Goal: Task Accomplishment & Management: Complete application form

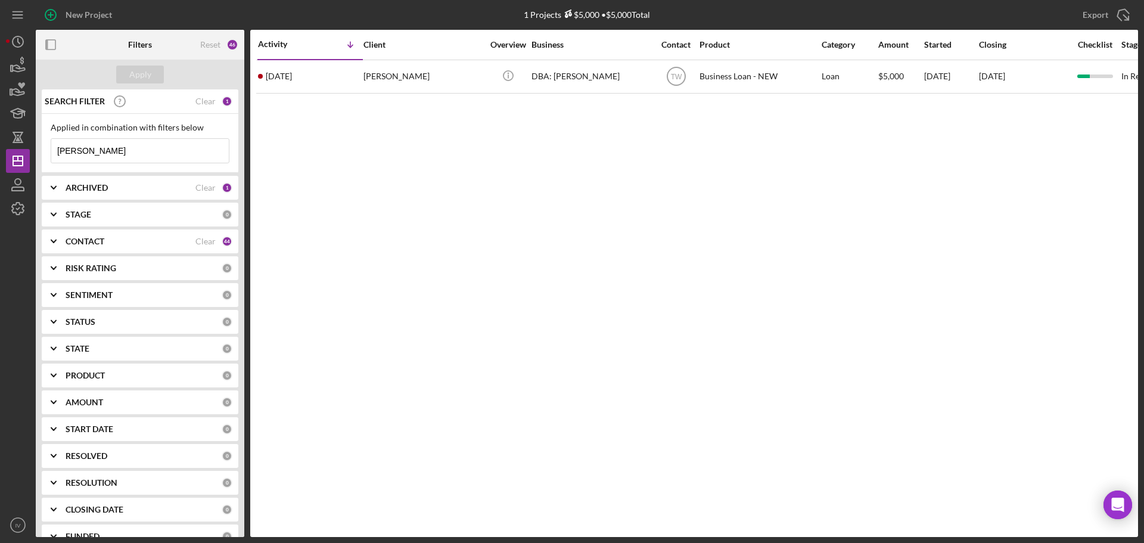
click at [95, 151] on input "[PERSON_NAME]" at bounding box center [140, 151] width 178 height 24
drag, startPoint x: 73, startPoint y: 149, endPoint x: 46, endPoint y: 150, distance: 26.8
click at [46, 150] on div "Applied in combination with filters below [PERSON_NAME] Icon/Menu Close" at bounding box center [140, 143] width 197 height 59
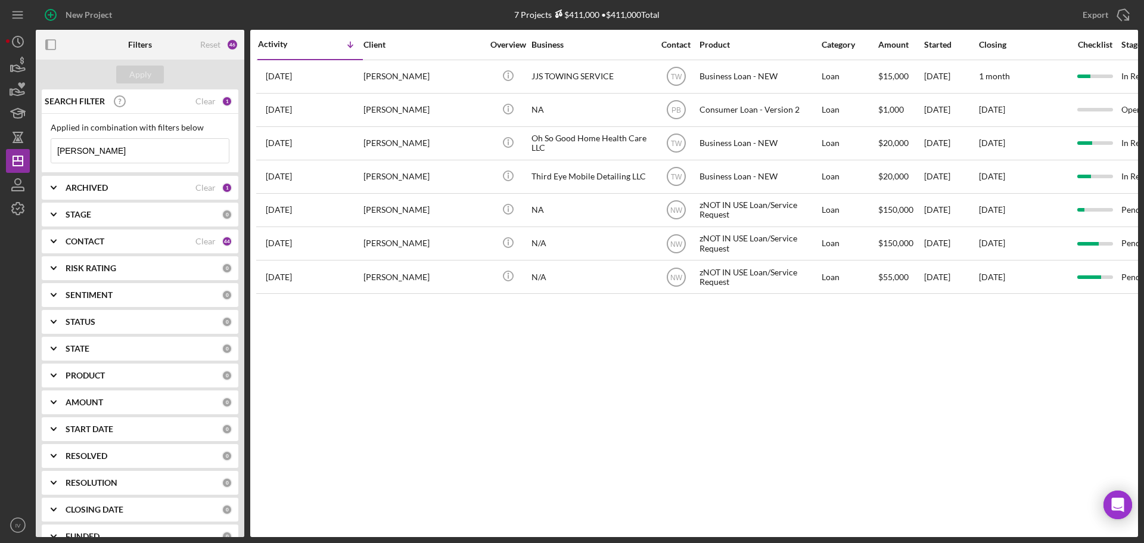
drag, startPoint x: 86, startPoint y: 155, endPoint x: 46, endPoint y: 153, distance: 40.0
click at [46, 153] on div "Applied in combination with filters below [PERSON_NAME] Icon/Menu Close" at bounding box center [140, 143] width 197 height 59
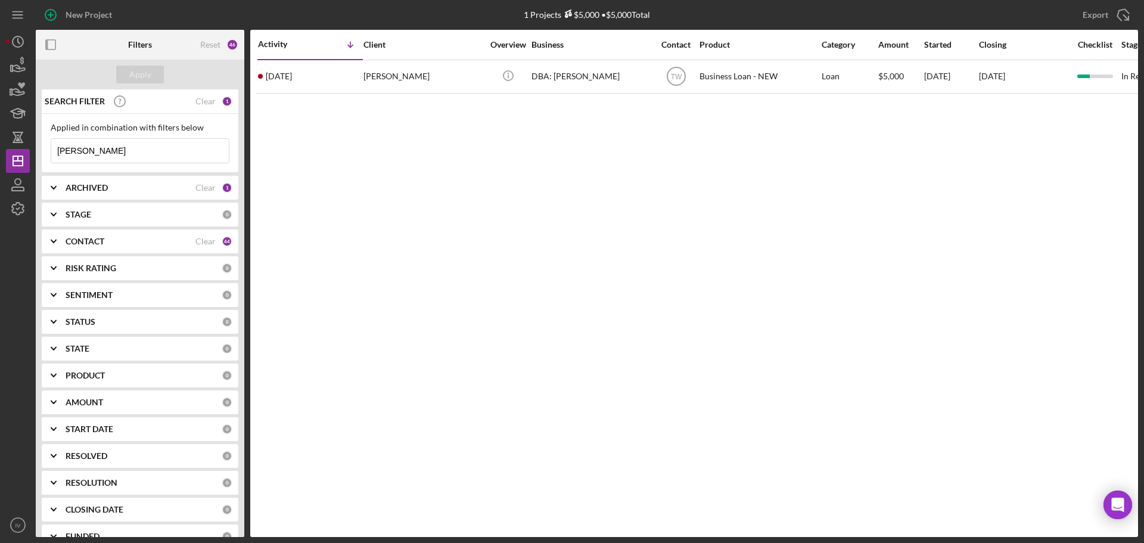
drag, startPoint x: 107, startPoint y: 151, endPoint x: 45, endPoint y: 141, distance: 62.9
click at [33, 147] on div "New Project 1 Projects $5,000 • $5,000 Total [PERSON_NAME] Export Icon/Export F…" at bounding box center [572, 268] width 1132 height 537
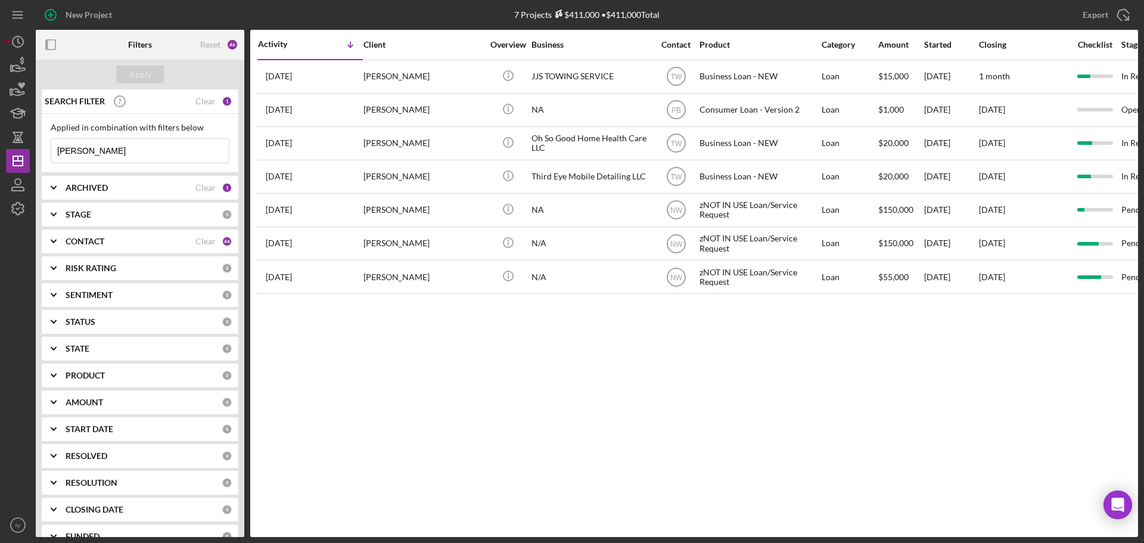
drag, startPoint x: 80, startPoint y: 153, endPoint x: 43, endPoint y: 150, distance: 37.6
click at [44, 150] on div "Applied in combination with filters below [PERSON_NAME] Icon/Menu Close" at bounding box center [140, 143] width 197 height 59
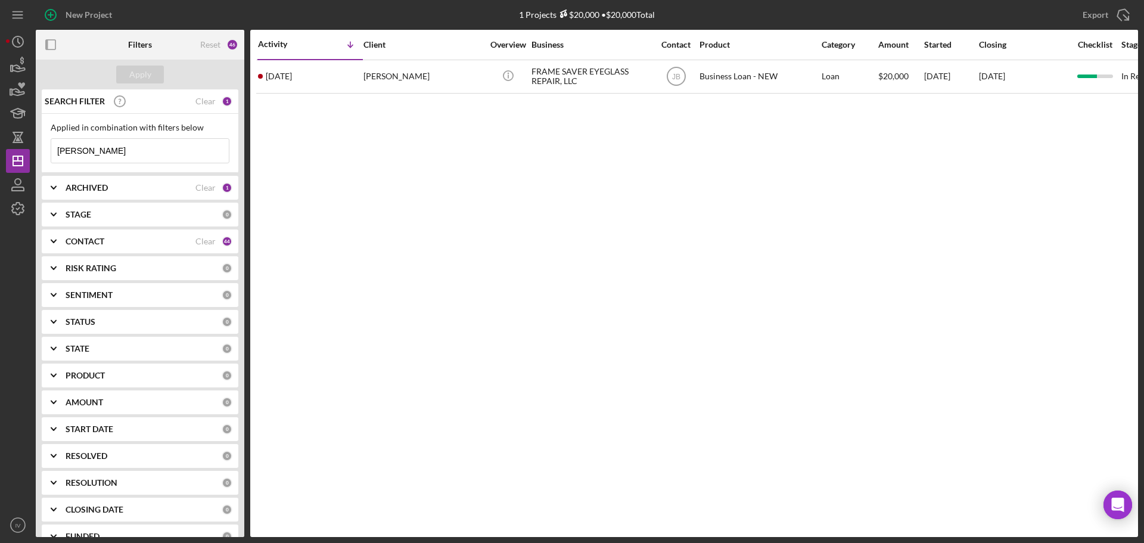
drag, startPoint x: 107, startPoint y: 148, endPoint x: 38, endPoint y: 139, distance: 69.7
click at [52, 150] on input "[PERSON_NAME]" at bounding box center [140, 151] width 178 height 24
drag, startPoint x: 107, startPoint y: 153, endPoint x: 51, endPoint y: 151, distance: 56.6
click at [51, 151] on div "[PERSON_NAME]/Menu Close" at bounding box center [140, 150] width 179 height 25
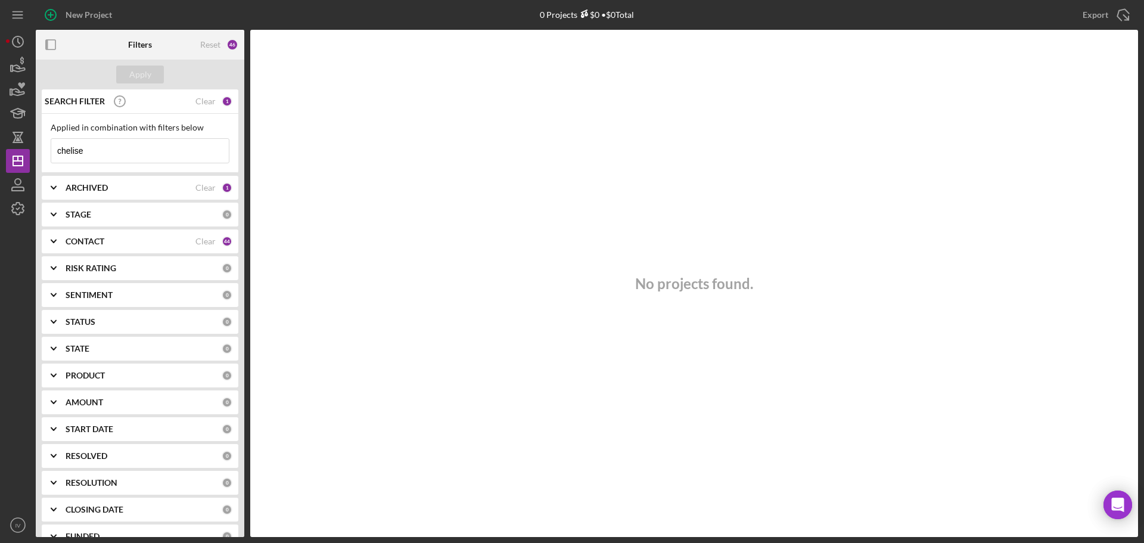
drag, startPoint x: 85, startPoint y: 150, endPoint x: 49, endPoint y: 150, distance: 35.7
click at [49, 150] on div "Applied in combination with filters below chelise Icon/Menu Close" at bounding box center [140, 143] width 197 height 59
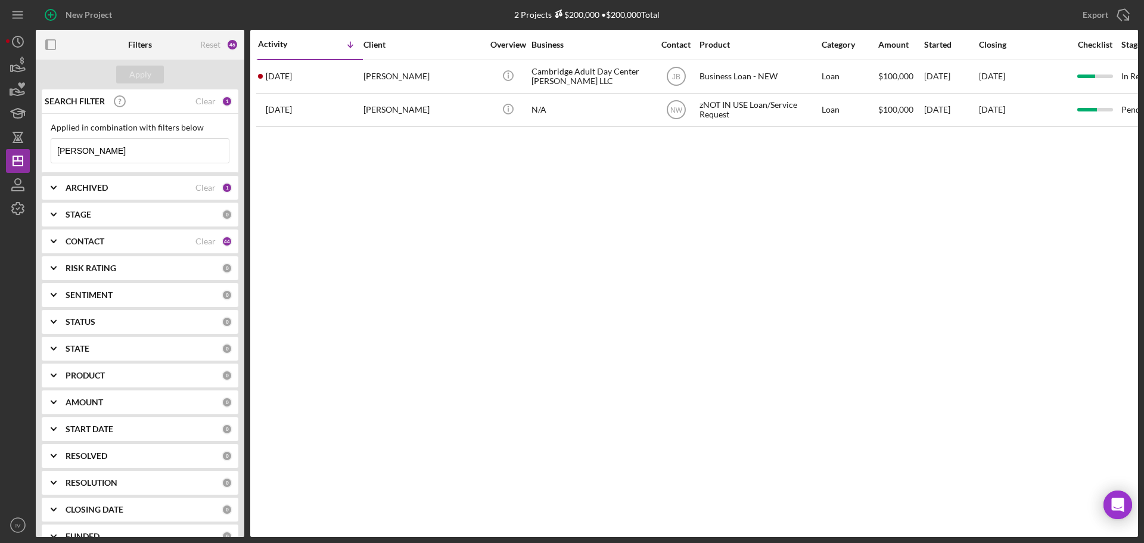
click at [95, 243] on b "CONTACT" at bounding box center [85, 242] width 39 height 10
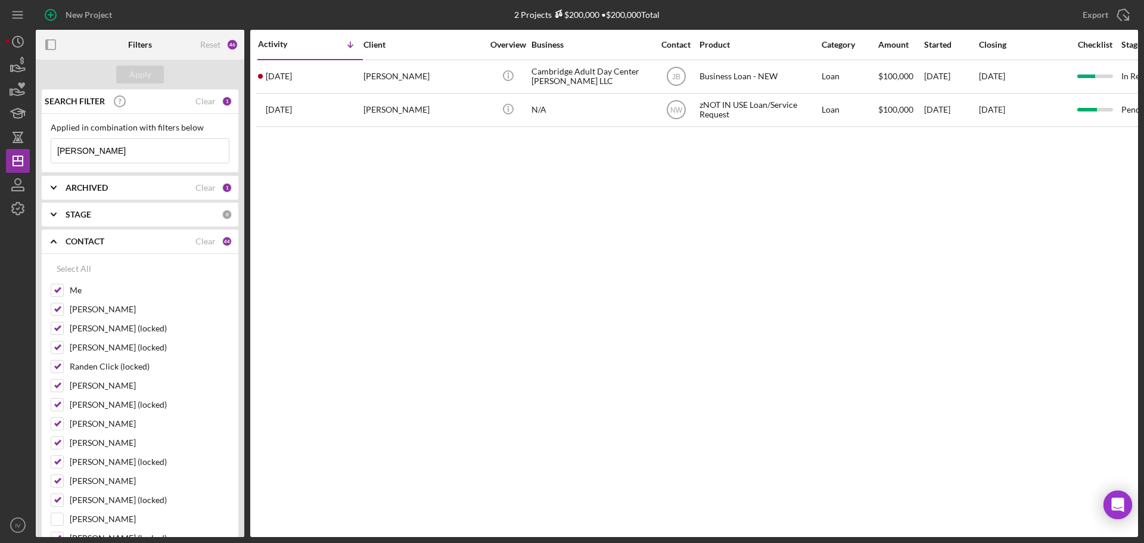
click at [95, 150] on input "[PERSON_NAME]" at bounding box center [140, 151] width 178 height 24
drag, startPoint x: 95, startPoint y: 150, endPoint x: 76, endPoint y: 147, distance: 19.3
click at [76, 147] on input "[PERSON_NAME]" at bounding box center [140, 151] width 178 height 24
type input "[PERSON_NAME]"
click at [92, 188] on b "ARCHIVED" at bounding box center [87, 188] width 42 height 10
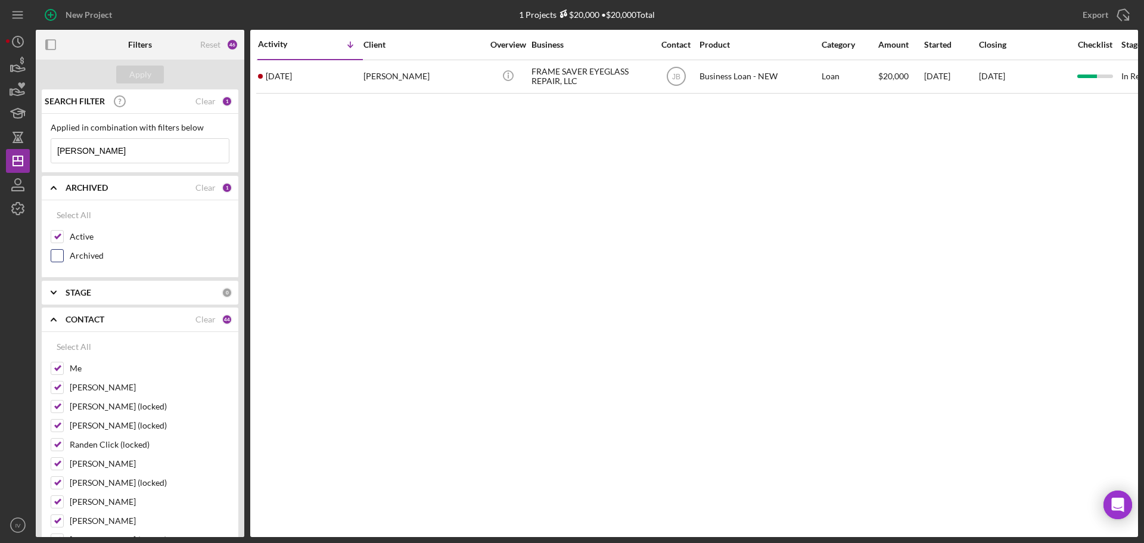
click at [58, 253] on input "Archived" at bounding box center [57, 256] width 12 height 12
checkbox input "true"
click at [136, 70] on div "Apply" at bounding box center [140, 75] width 22 height 18
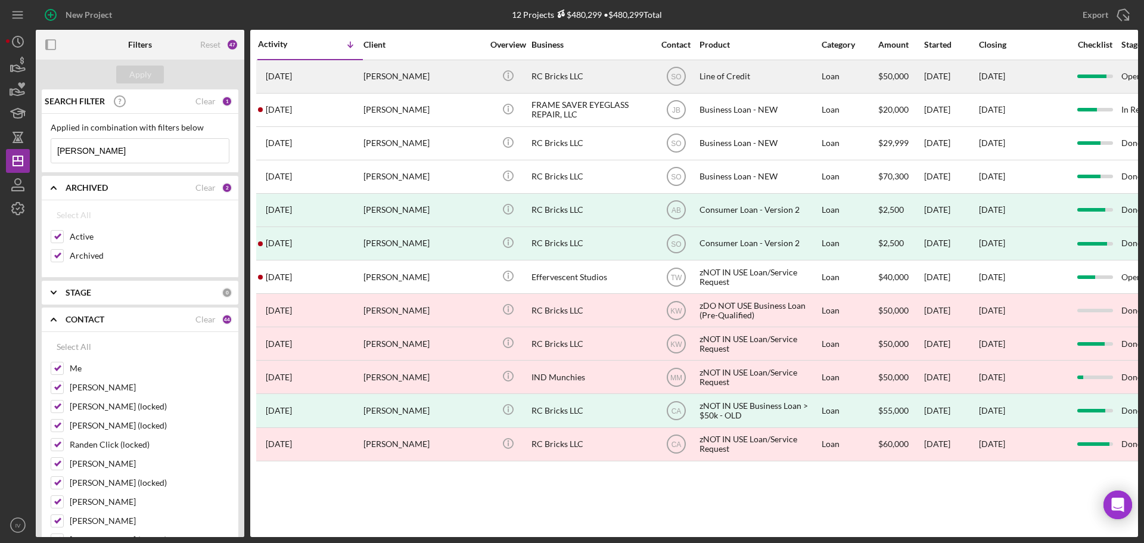
click at [387, 78] on div "[PERSON_NAME]" at bounding box center [422, 77] width 119 height 32
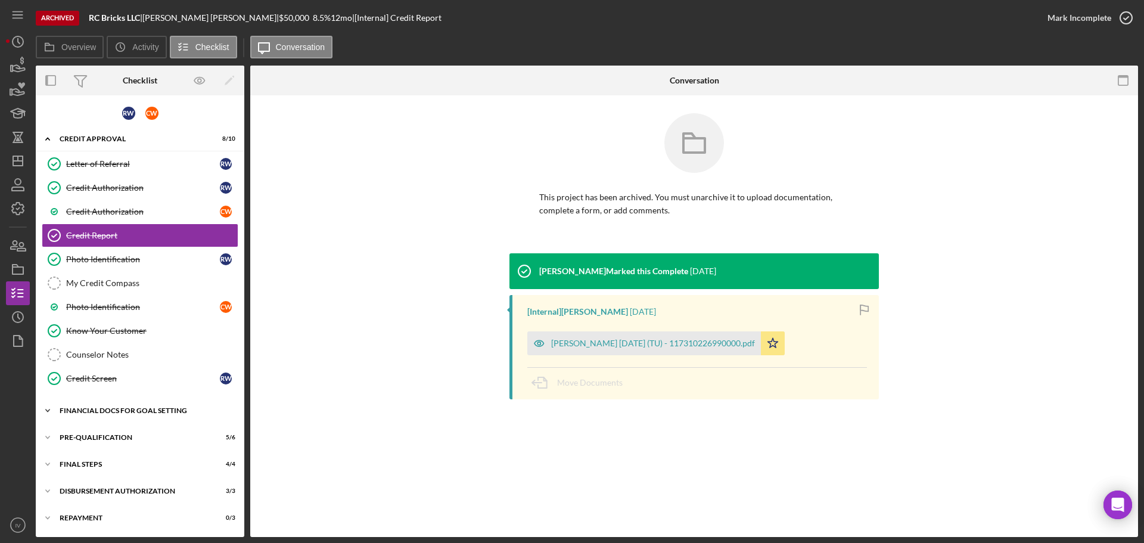
click at [97, 409] on div "Financial Docs for Goal Setting" at bounding box center [145, 410] width 170 height 7
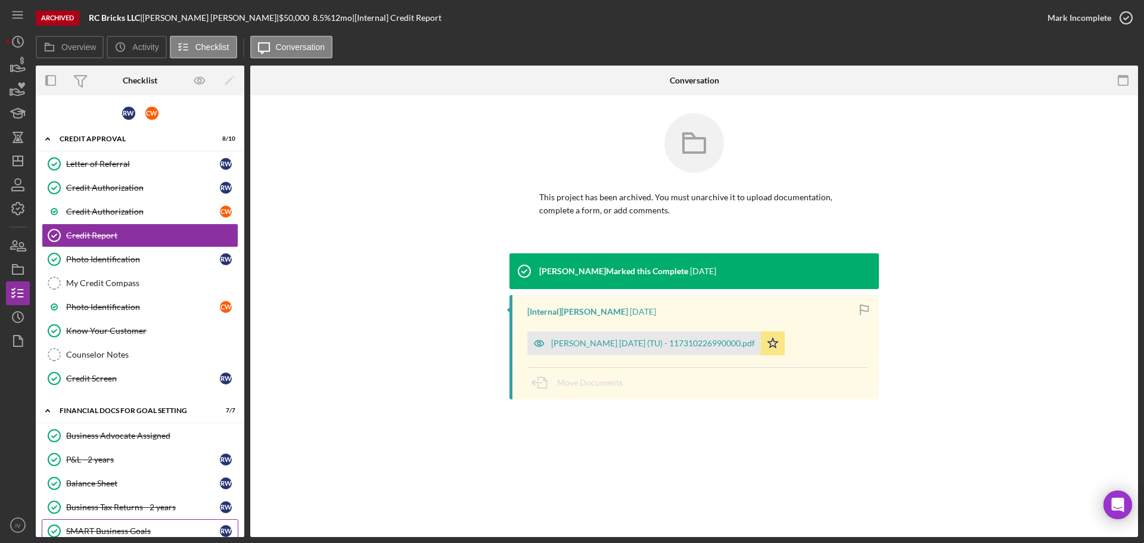
scroll to position [173, 0]
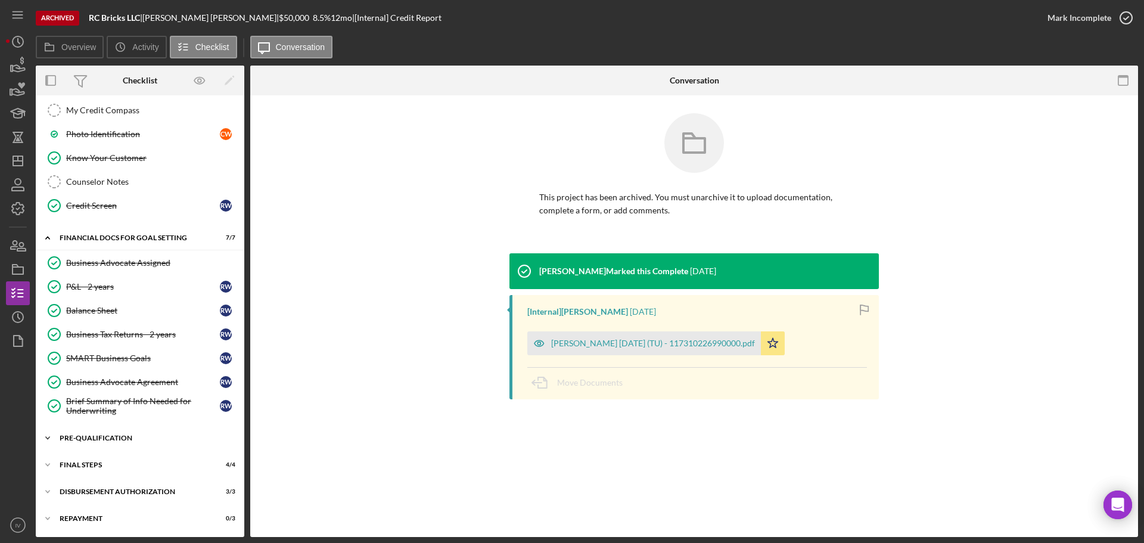
click at [95, 436] on div "Pre-Qualification" at bounding box center [145, 437] width 170 height 7
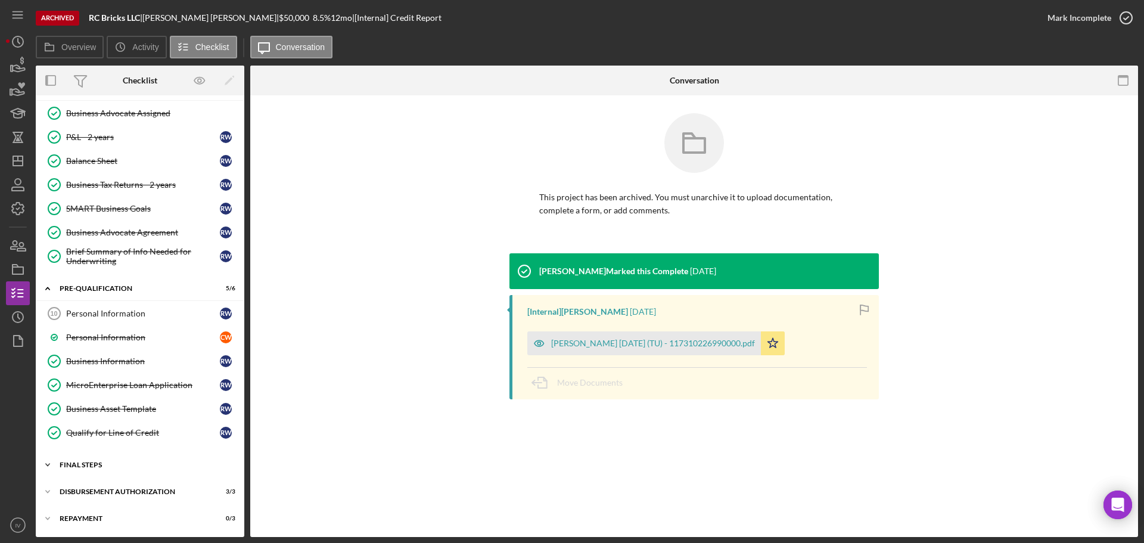
click at [92, 463] on div "FINAL STEPS" at bounding box center [145, 464] width 170 height 7
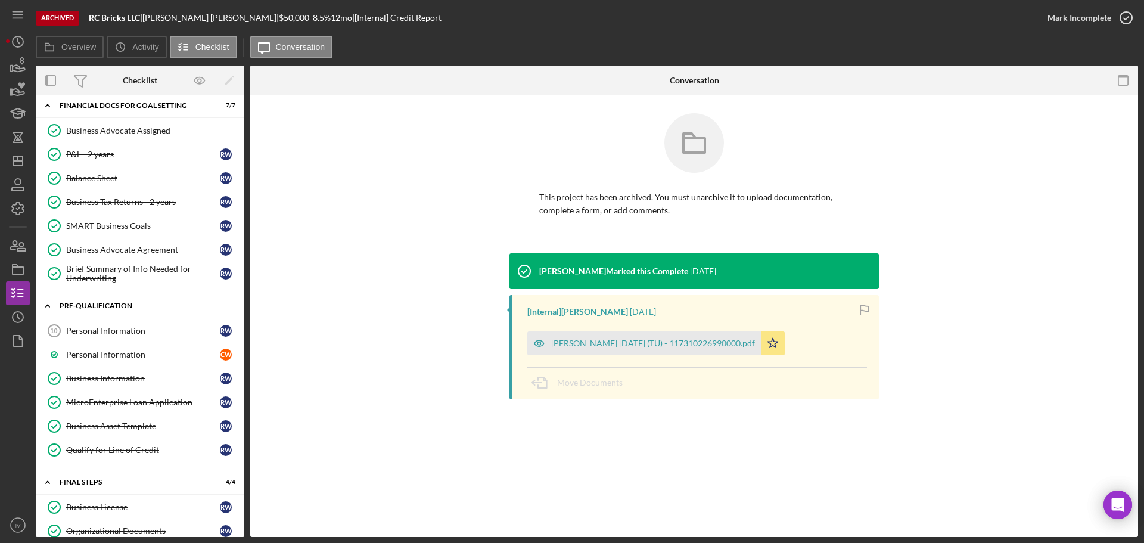
scroll to position [365, 0]
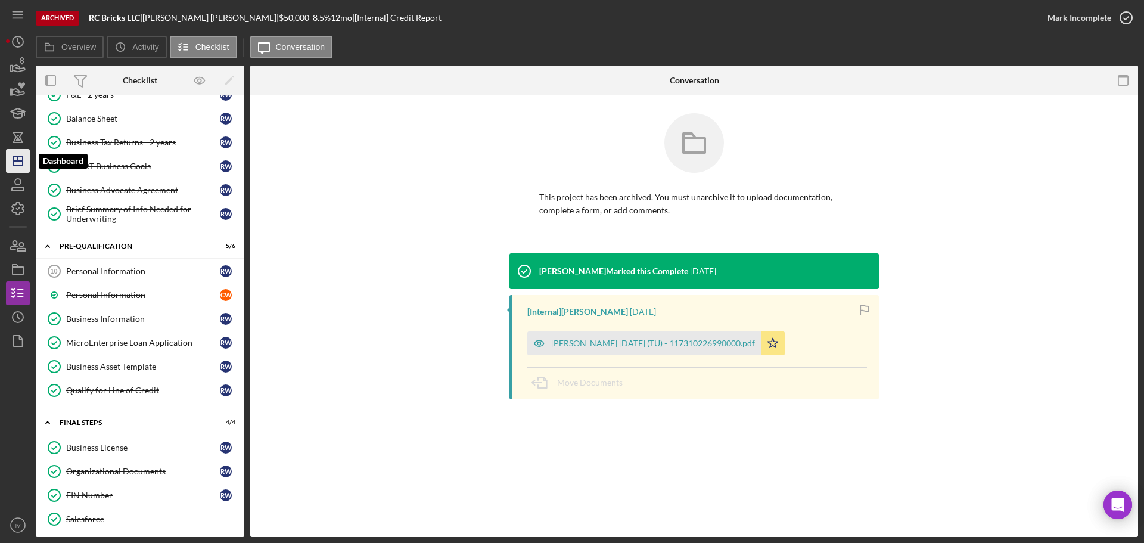
click at [21, 157] on polygon "button" at bounding box center [18, 161] width 10 height 10
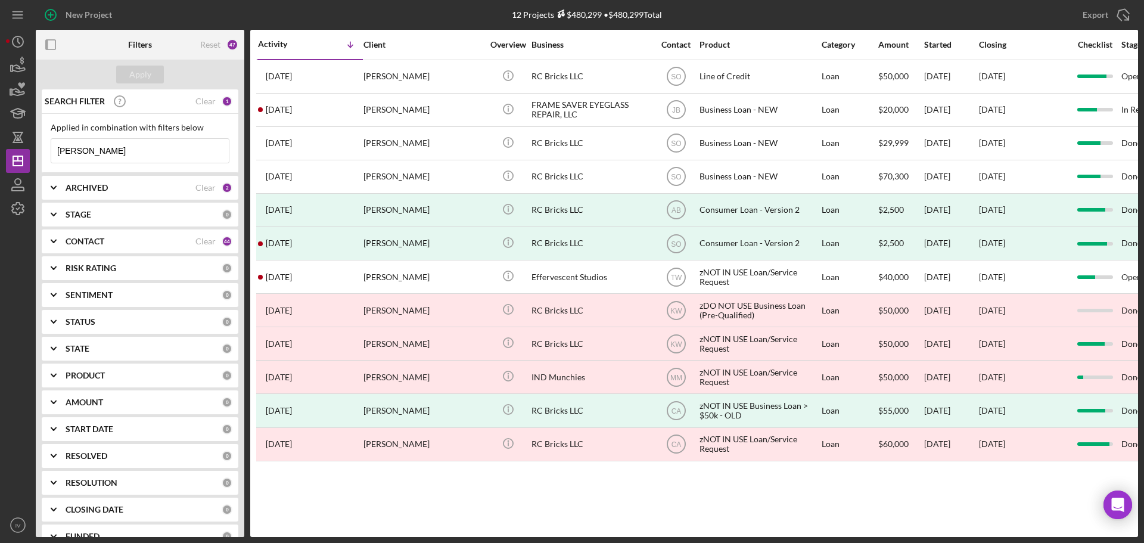
click at [103, 190] on b "ARCHIVED" at bounding box center [87, 188] width 42 height 10
click at [60, 258] on input "Archived" at bounding box center [57, 256] width 12 height 12
checkbox input "false"
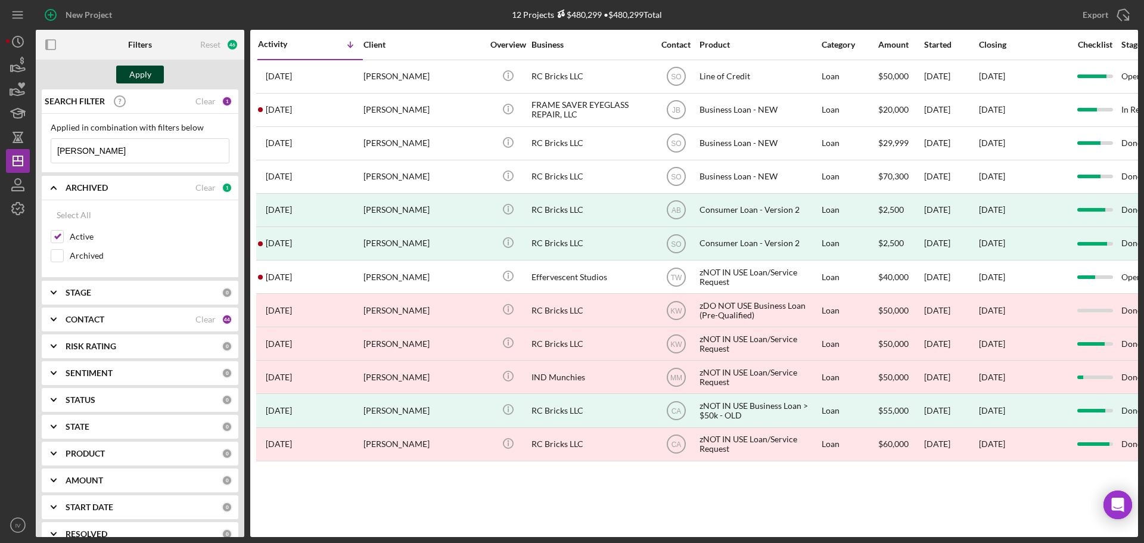
click at [136, 73] on div "Apply" at bounding box center [140, 75] width 22 height 18
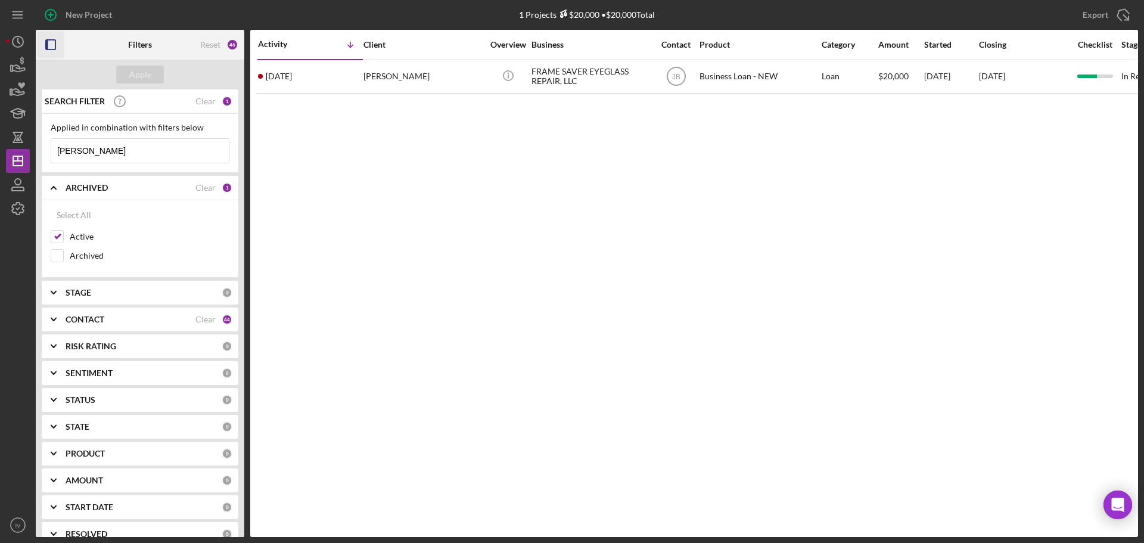
click at [50, 46] on icon "button" at bounding box center [51, 45] width 27 height 27
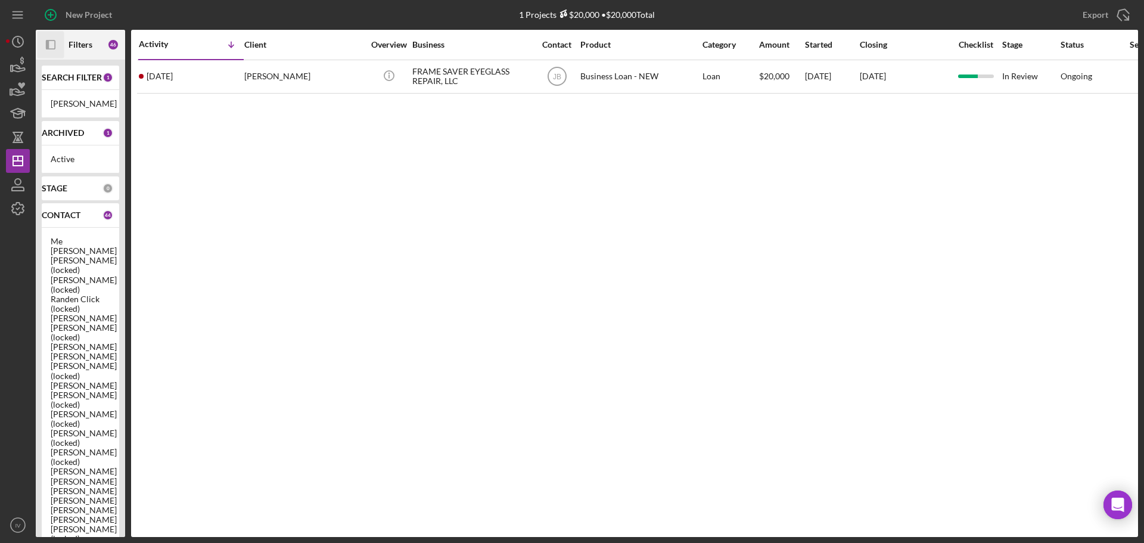
click at [50, 46] on icon "Icon/Panel Side Expand" at bounding box center [51, 45] width 27 height 27
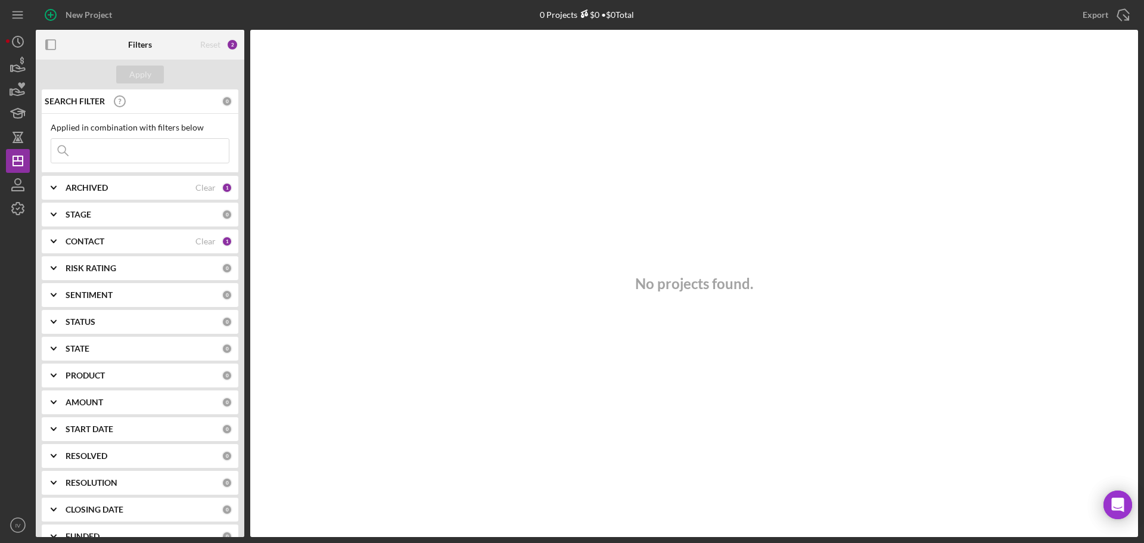
click at [117, 155] on input at bounding box center [140, 151] width 178 height 24
type input "savage"
click at [222, 240] on div "1" at bounding box center [227, 241] width 11 height 11
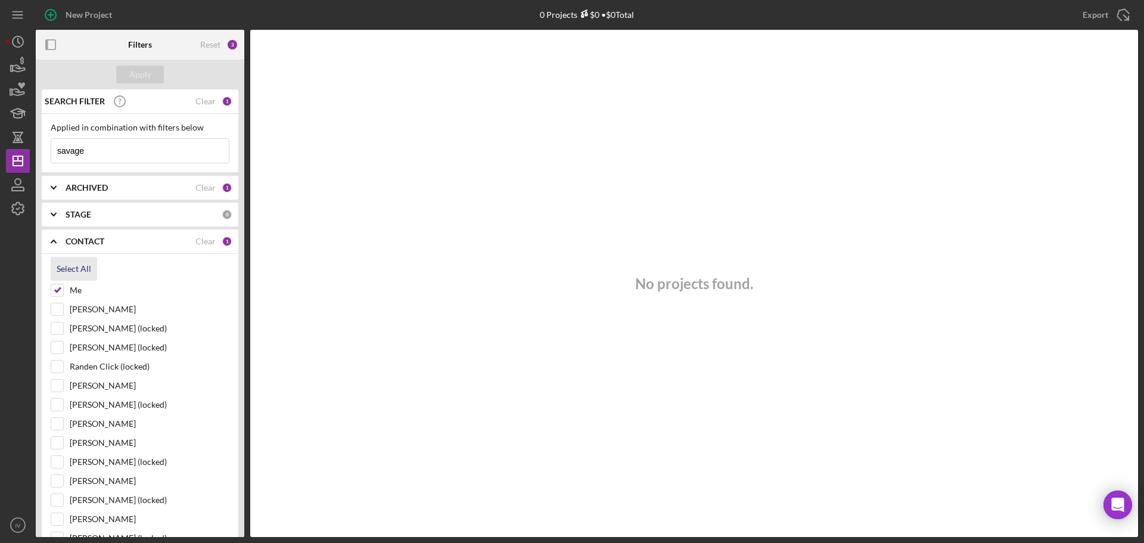
click at [73, 269] on div "Select All" at bounding box center [74, 269] width 35 height 24
checkbox input "true"
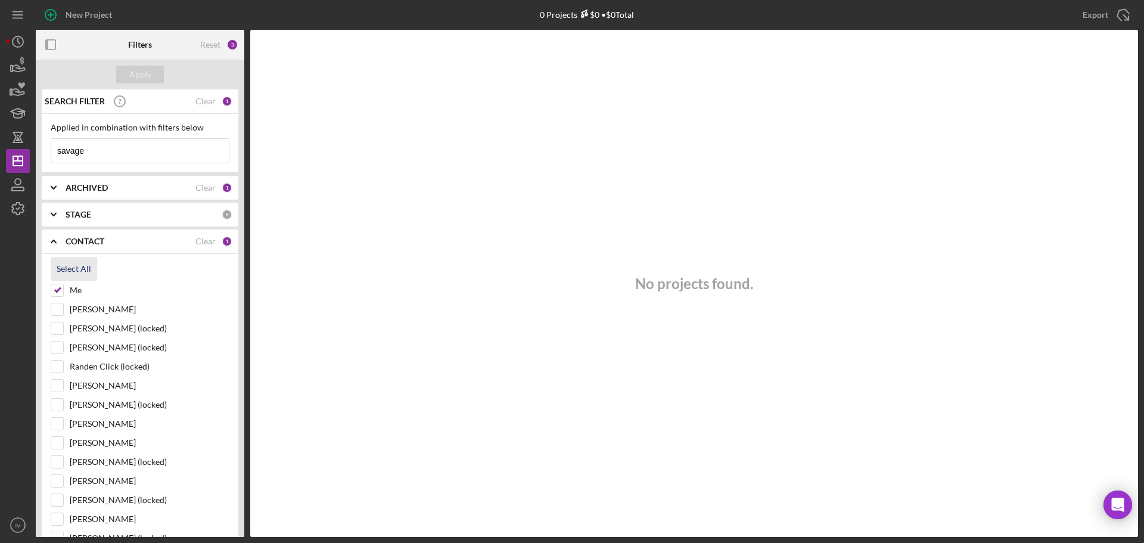
checkbox input "true"
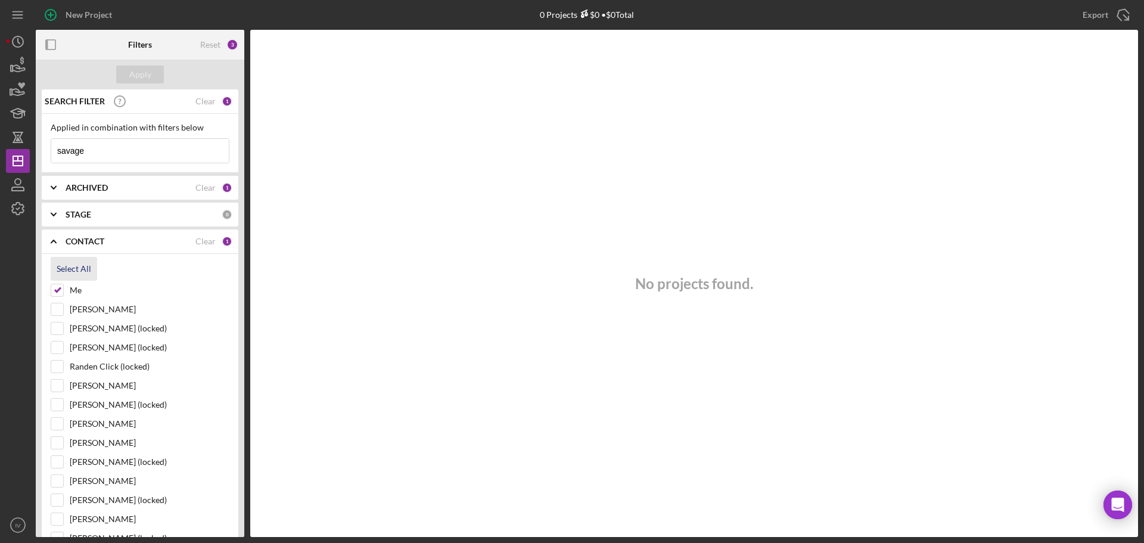
checkbox input "true"
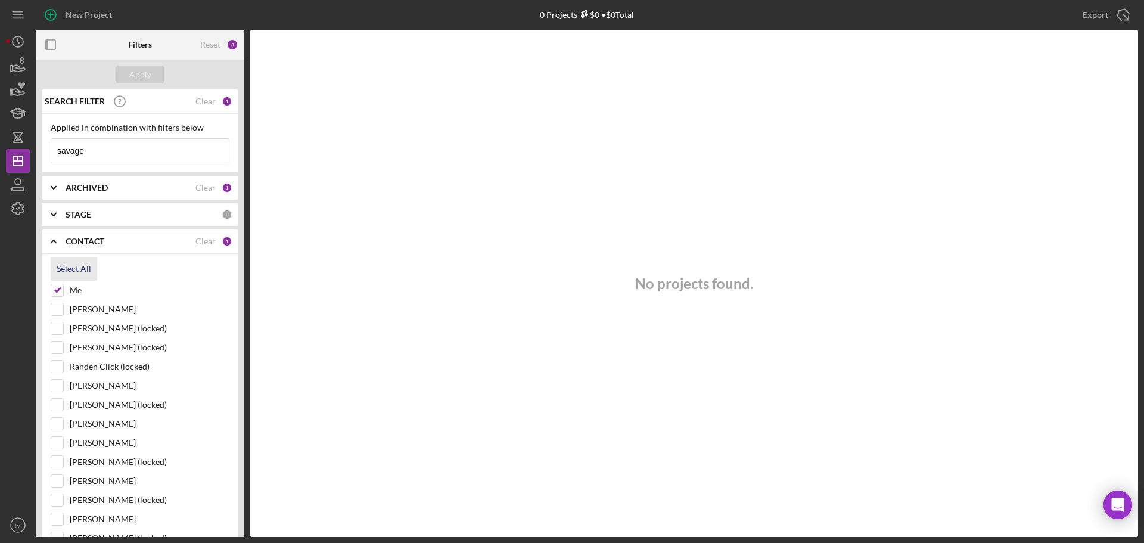
checkbox input "true"
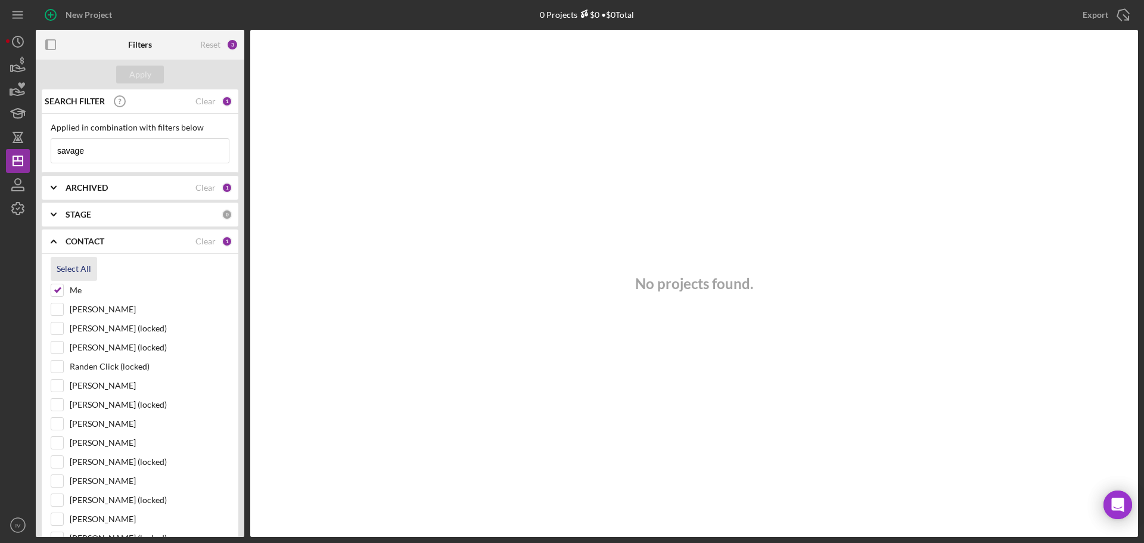
checkbox input "true"
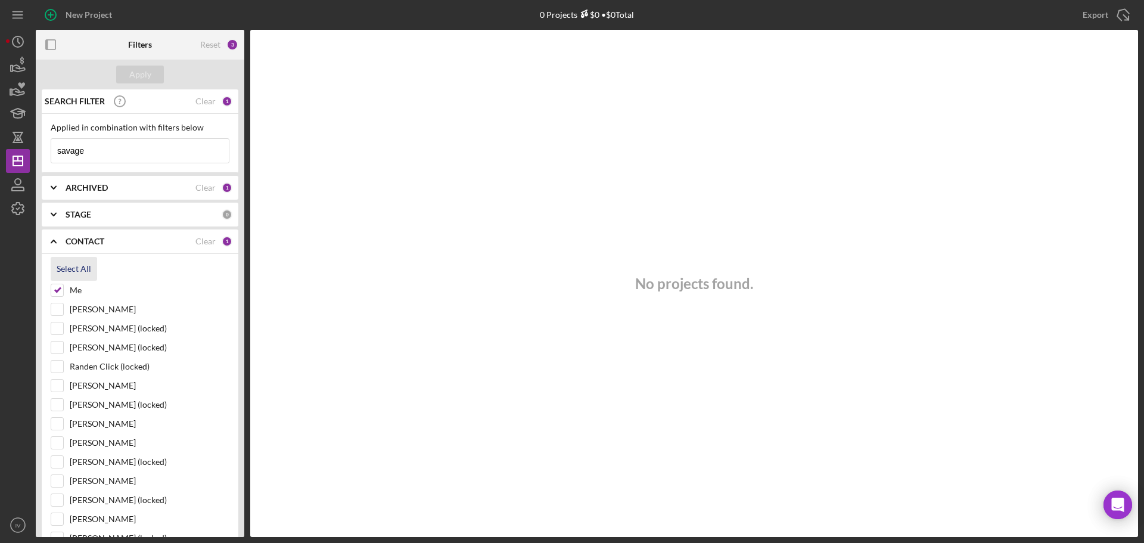
checkbox input "true"
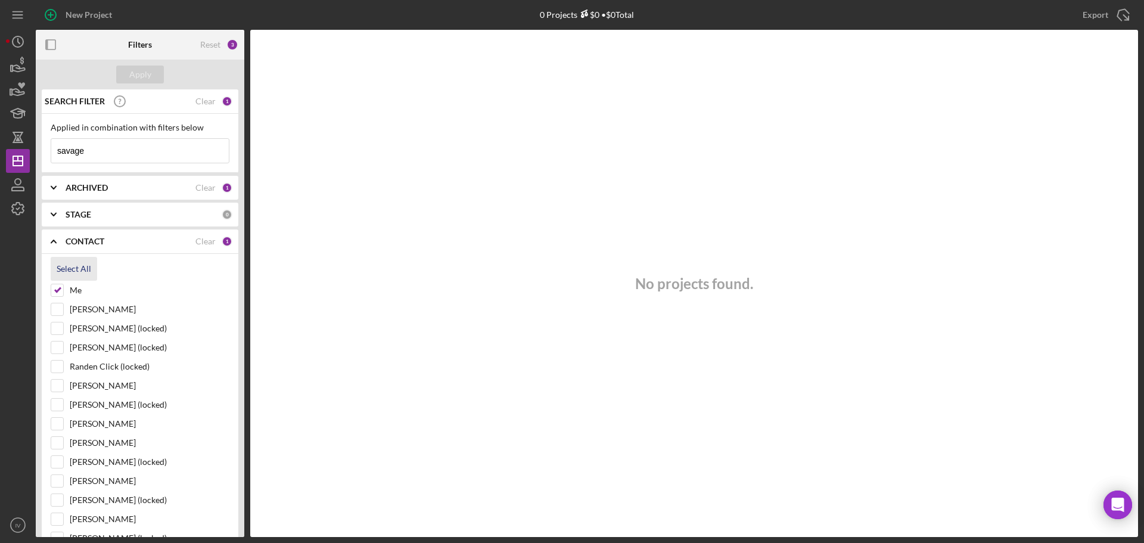
checkbox input "true"
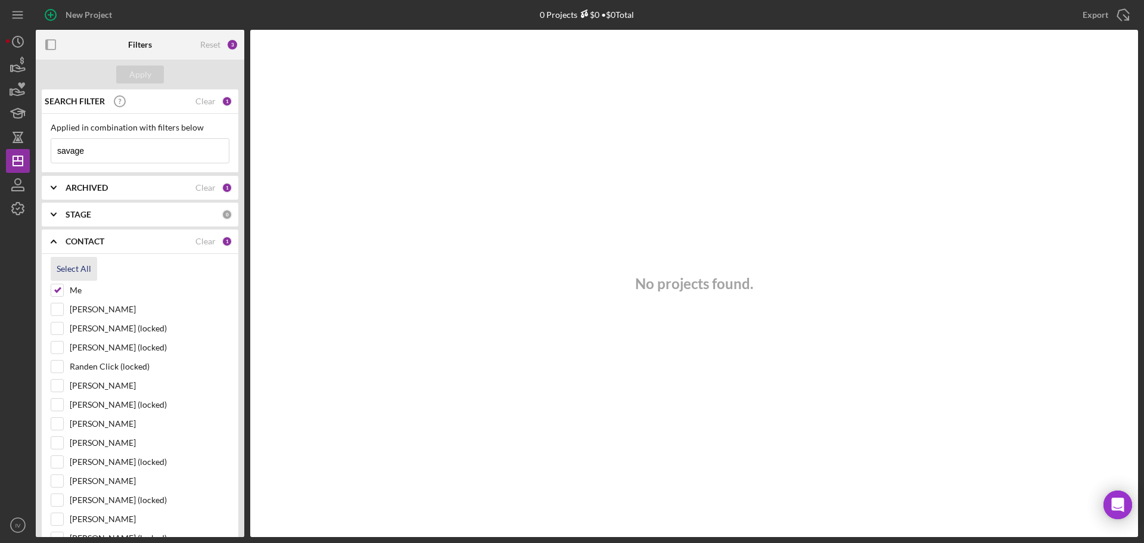
checkbox input "true"
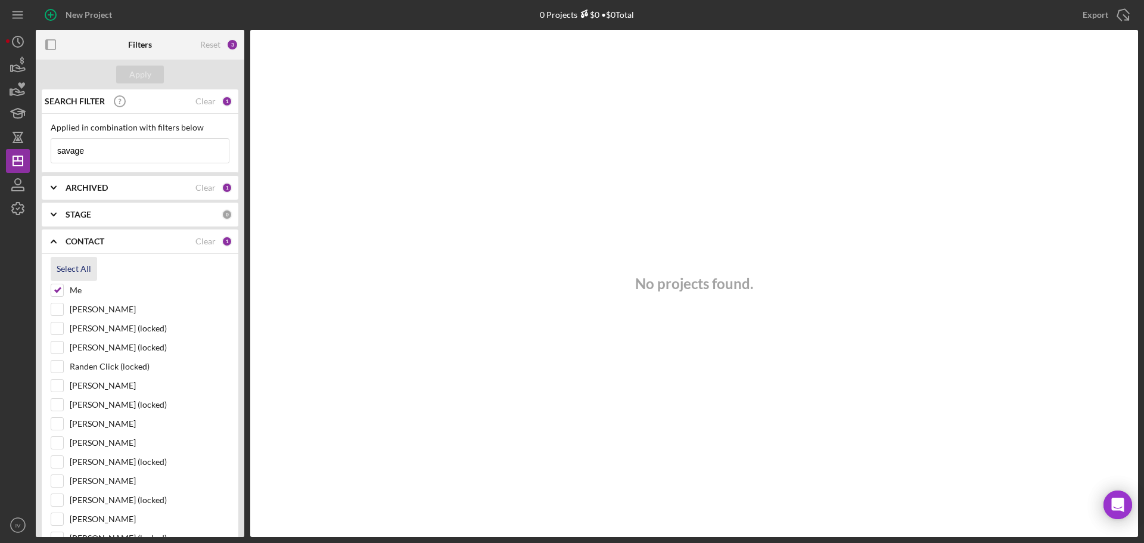
checkbox input "true"
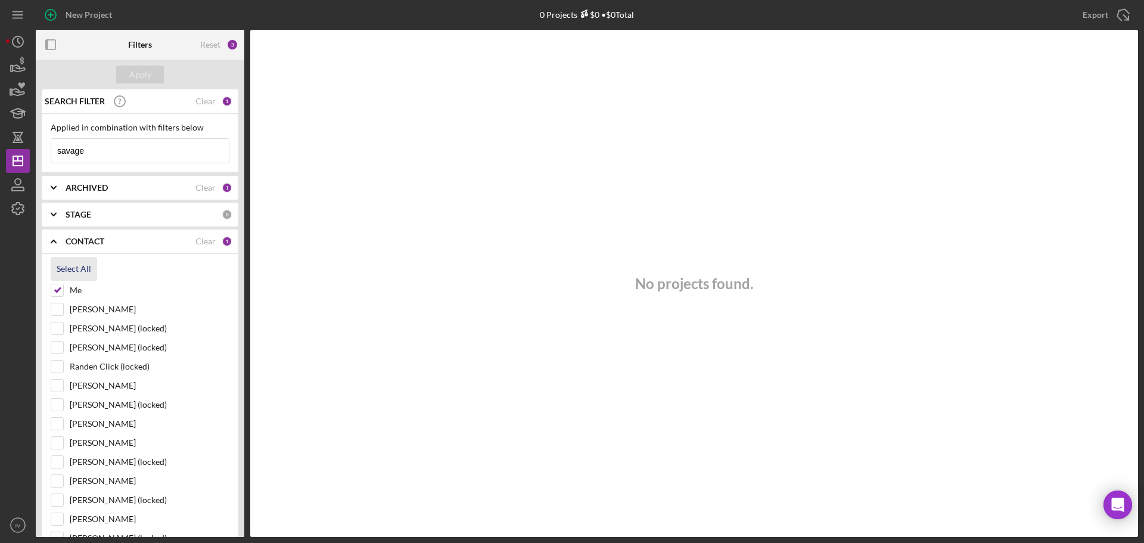
checkbox input "true"
click at [145, 73] on div "Apply" at bounding box center [140, 75] width 22 height 18
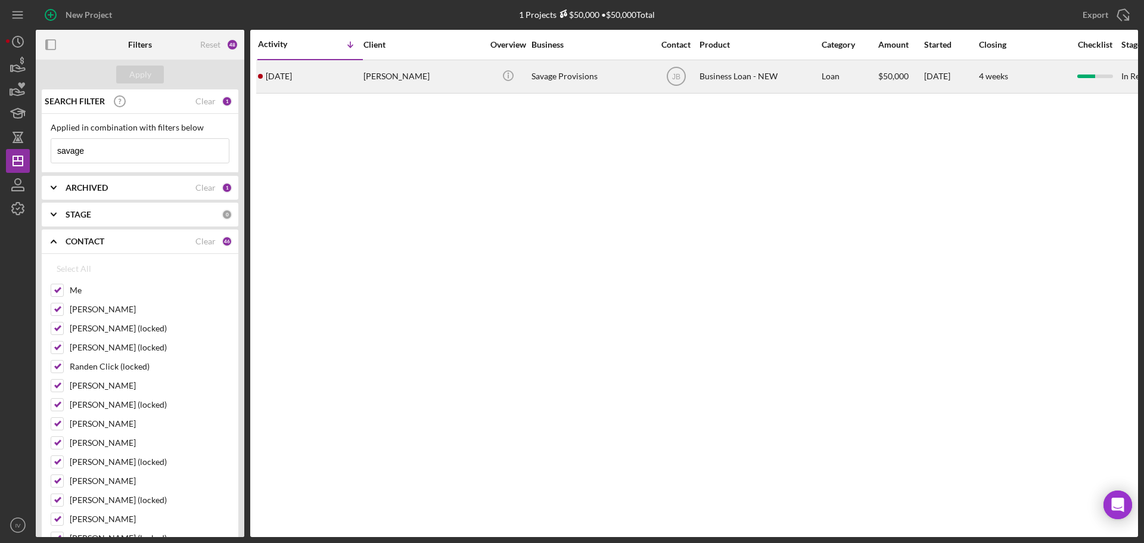
click at [417, 79] on div "Genevieve Savage" at bounding box center [422, 77] width 119 height 32
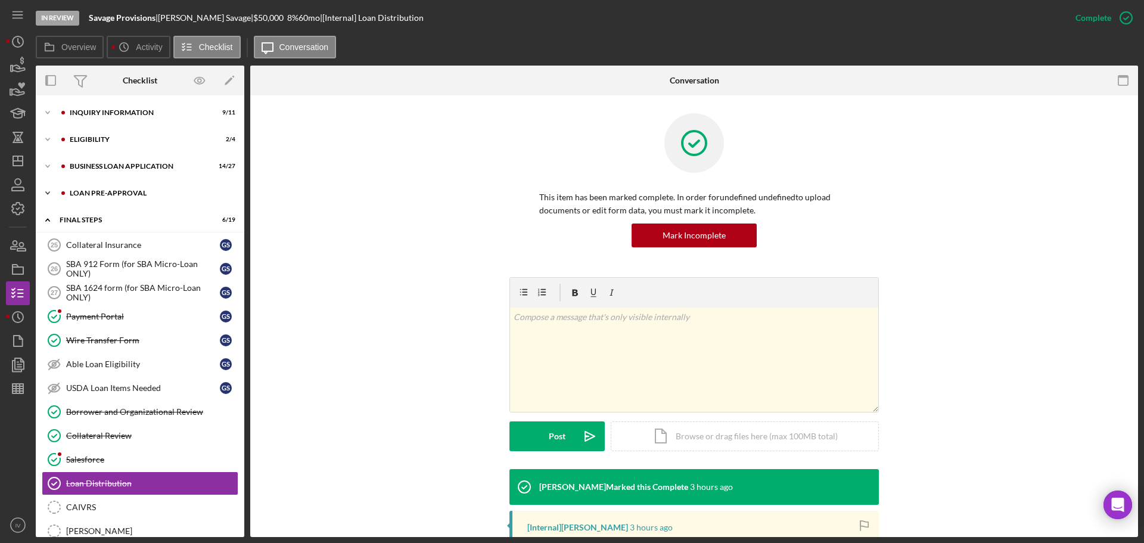
click at [104, 195] on div "LOAN PRE-APPROVAL" at bounding box center [150, 192] width 160 height 7
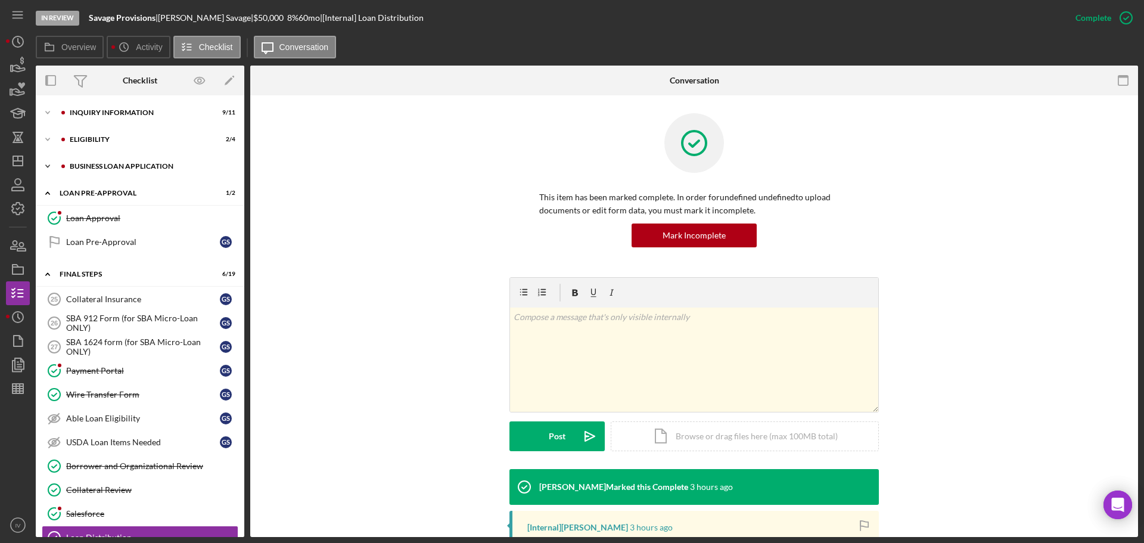
click at [86, 166] on div "BUSINESS LOAN APPLICATION" at bounding box center [150, 166] width 160 height 7
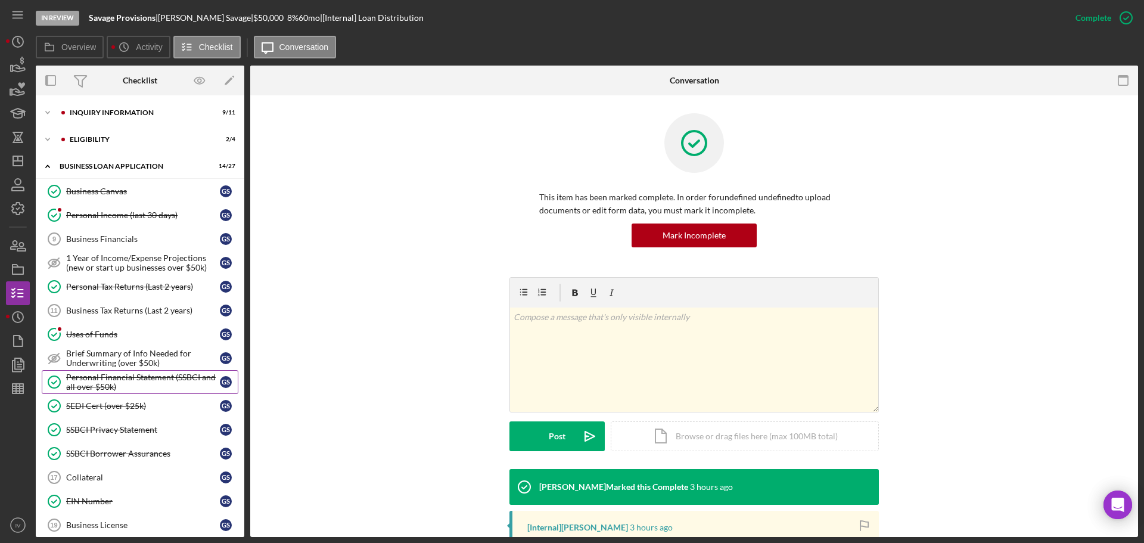
scroll to position [60, 0]
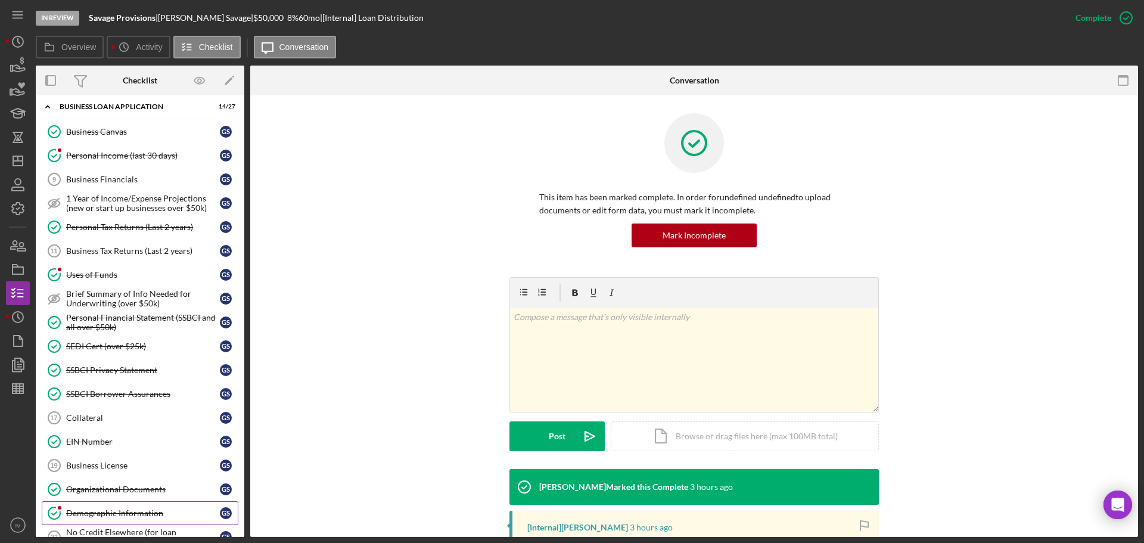
click at [121, 511] on div "Demographic Information" at bounding box center [143, 513] width 154 height 10
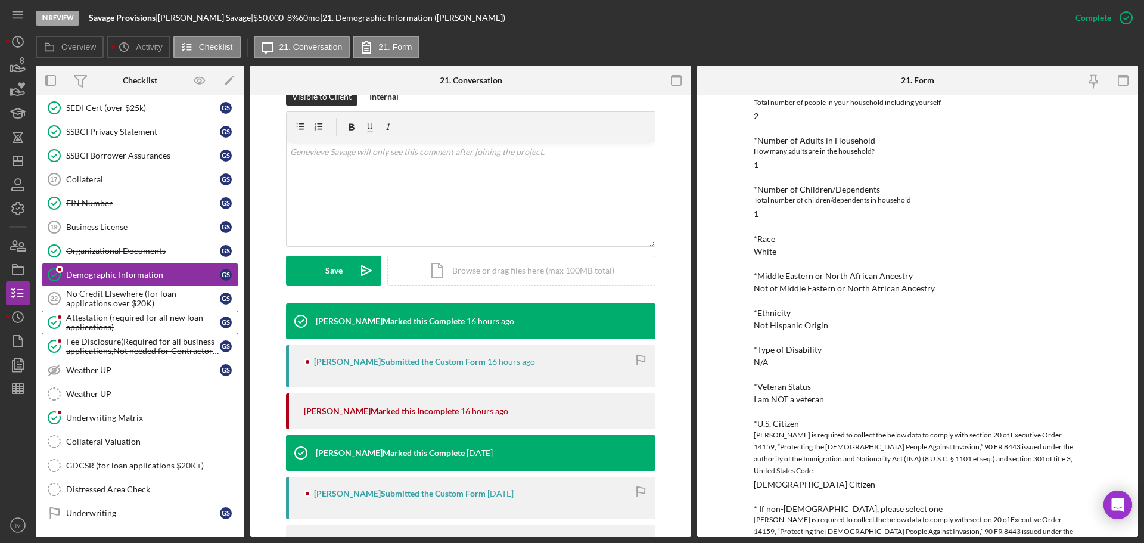
scroll to position [357, 0]
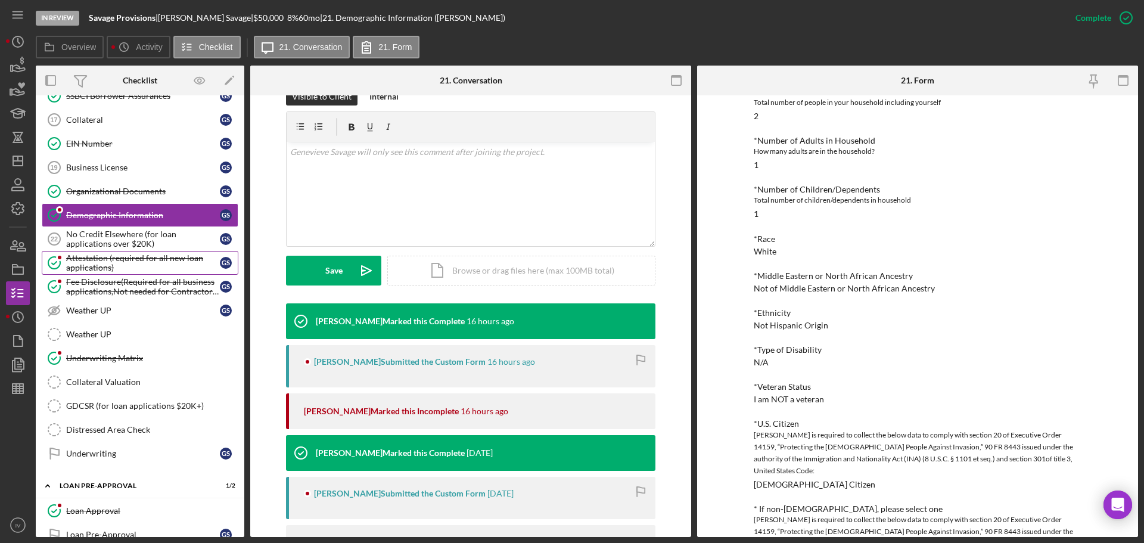
click at [104, 256] on div "Attestation (required for all new loan applications)" at bounding box center [143, 262] width 154 height 19
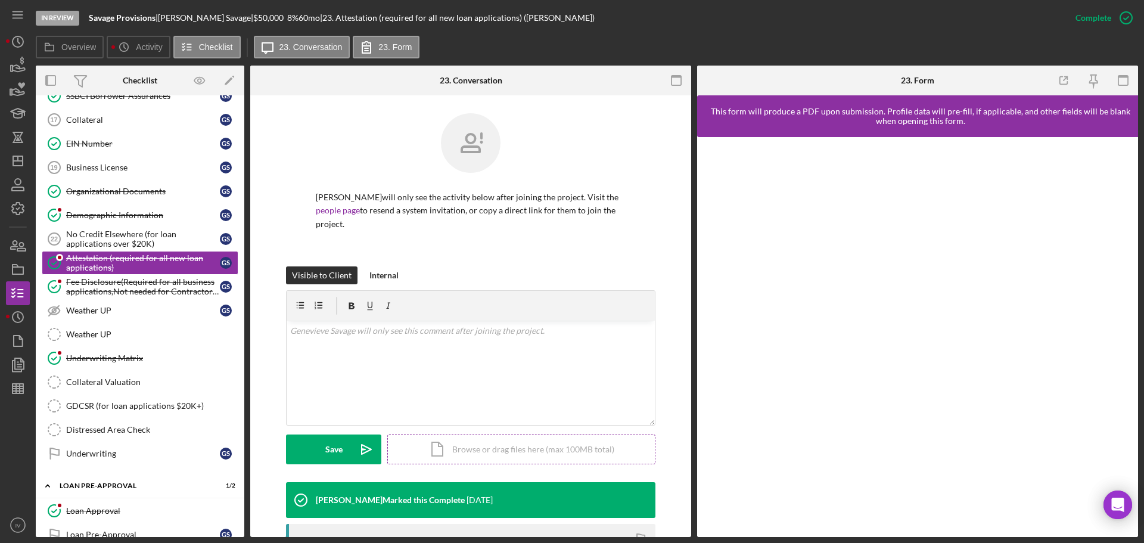
scroll to position [238, 0]
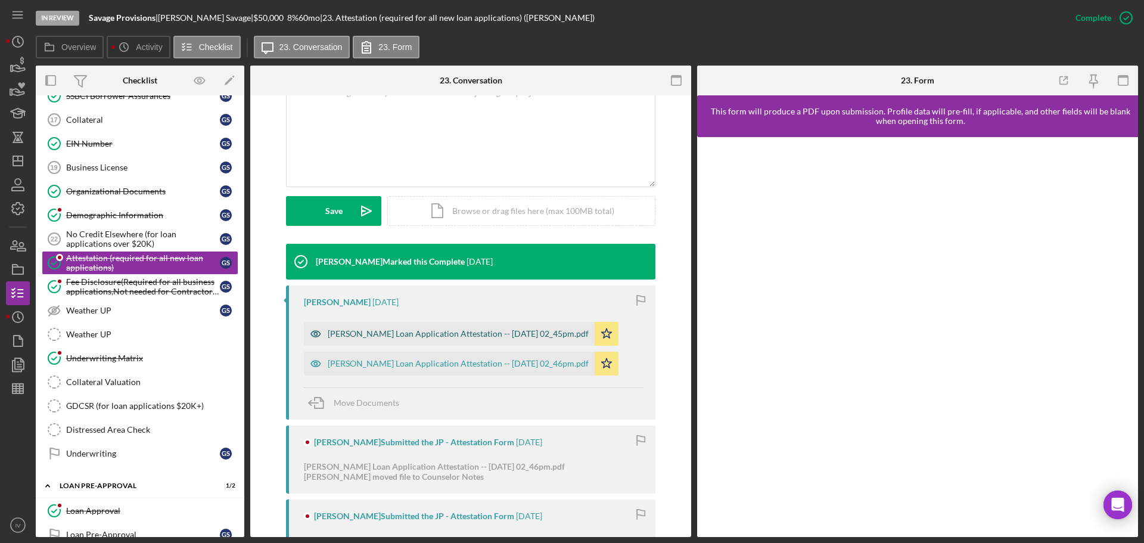
click at [382, 334] on div "Justine Petersen Loan Application Attestation -- 2025-08-27 02_45pm.pdf" at bounding box center [458, 334] width 261 height 10
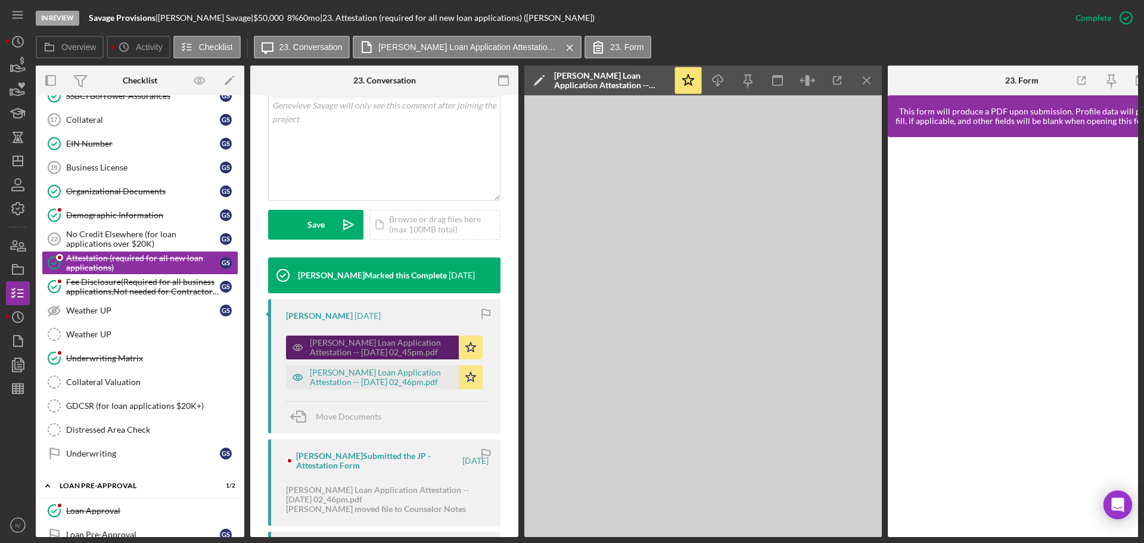
scroll to position [251, 0]
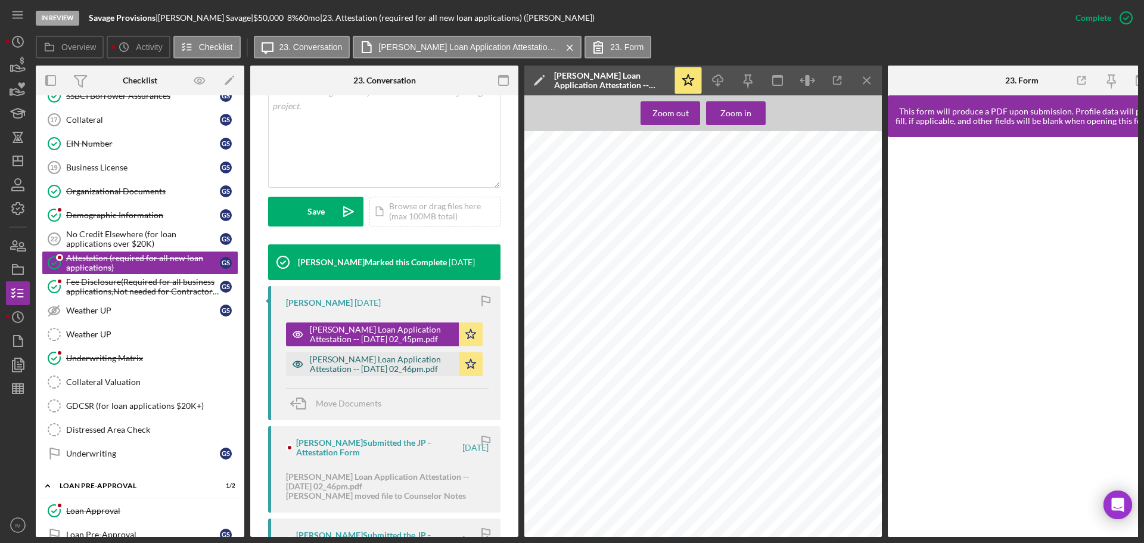
click at [357, 363] on div "Justine Petersen Loan Application Attestation -- 2025-08-27 02_46pm.pdf" at bounding box center [381, 363] width 143 height 19
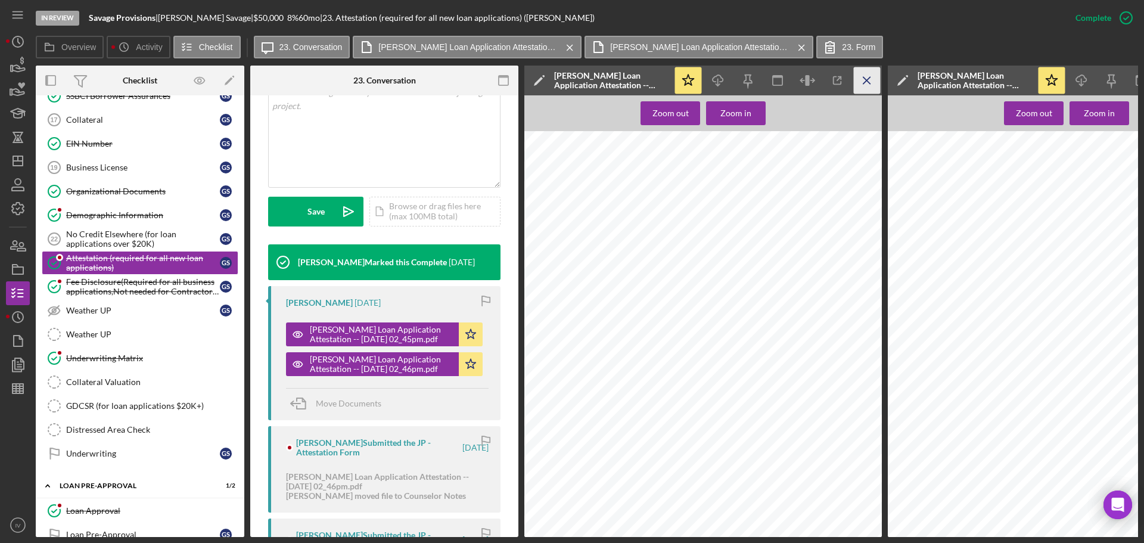
click at [865, 81] on icon "Icon/Menu Close" at bounding box center [867, 80] width 27 height 27
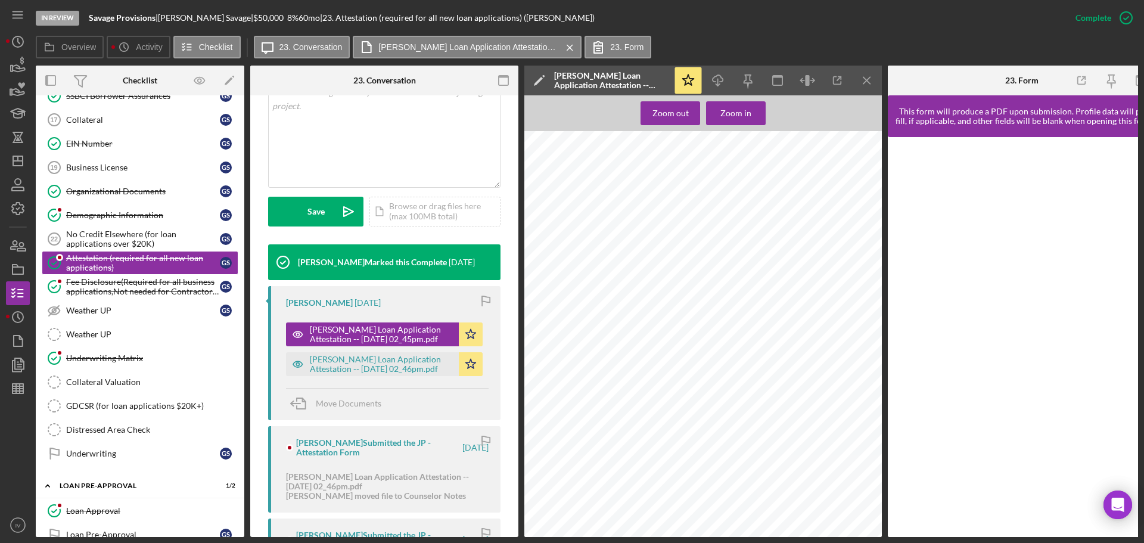
click at [865, 81] on icon "Icon/Menu Close" at bounding box center [867, 80] width 27 height 27
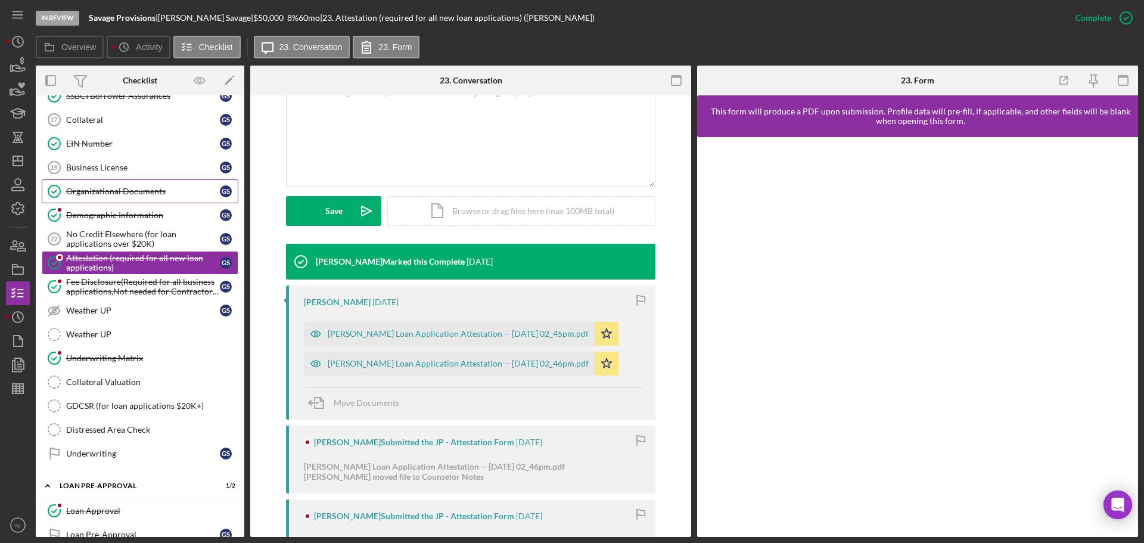
click at [117, 189] on div "Organizational Documents" at bounding box center [143, 191] width 154 height 10
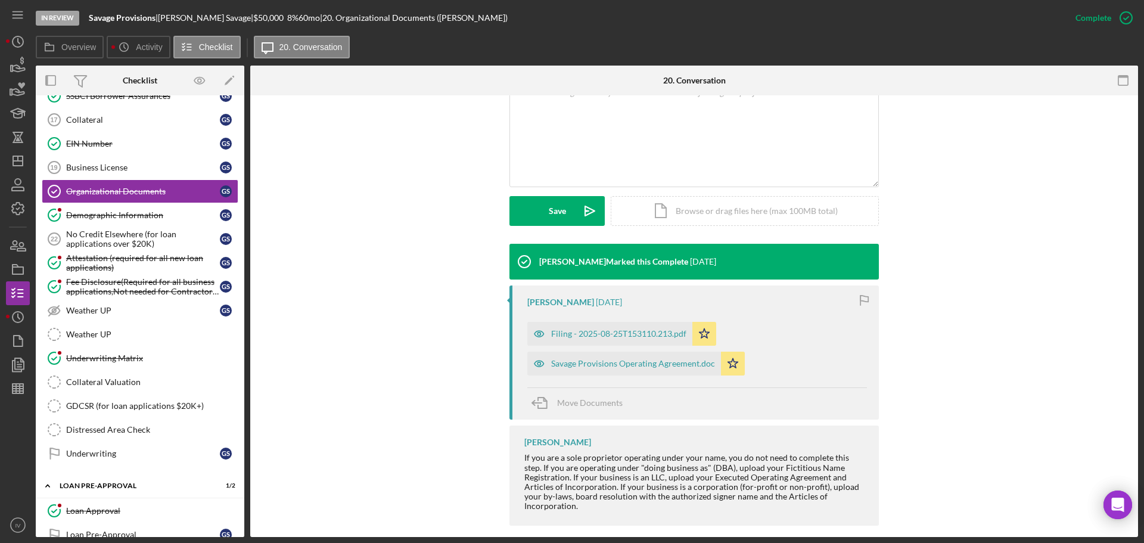
scroll to position [251, 0]
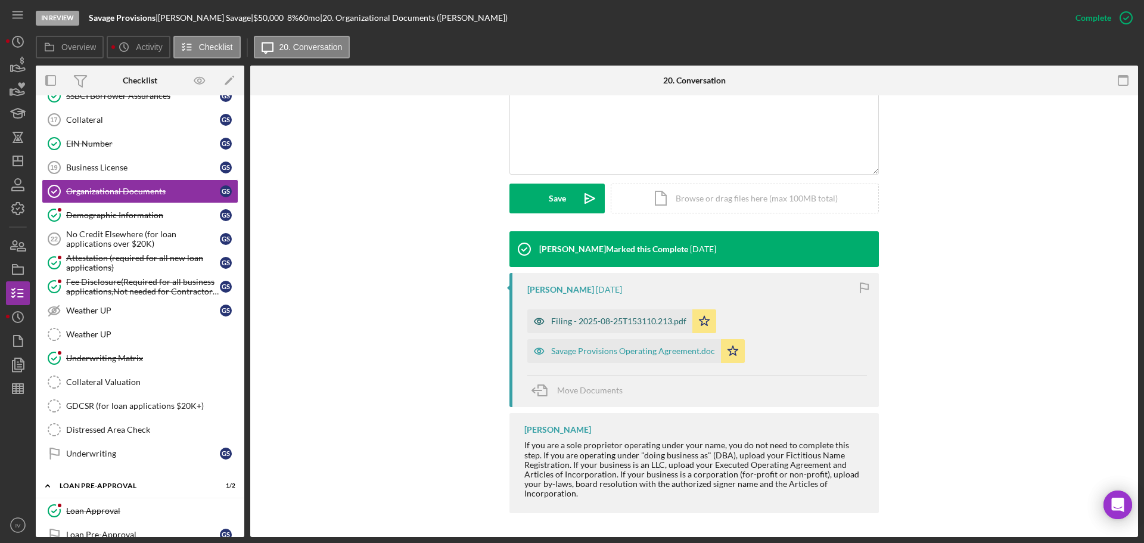
click at [584, 319] on div "Filing - 2025-08-25T153110.213.pdf" at bounding box center [618, 321] width 135 height 10
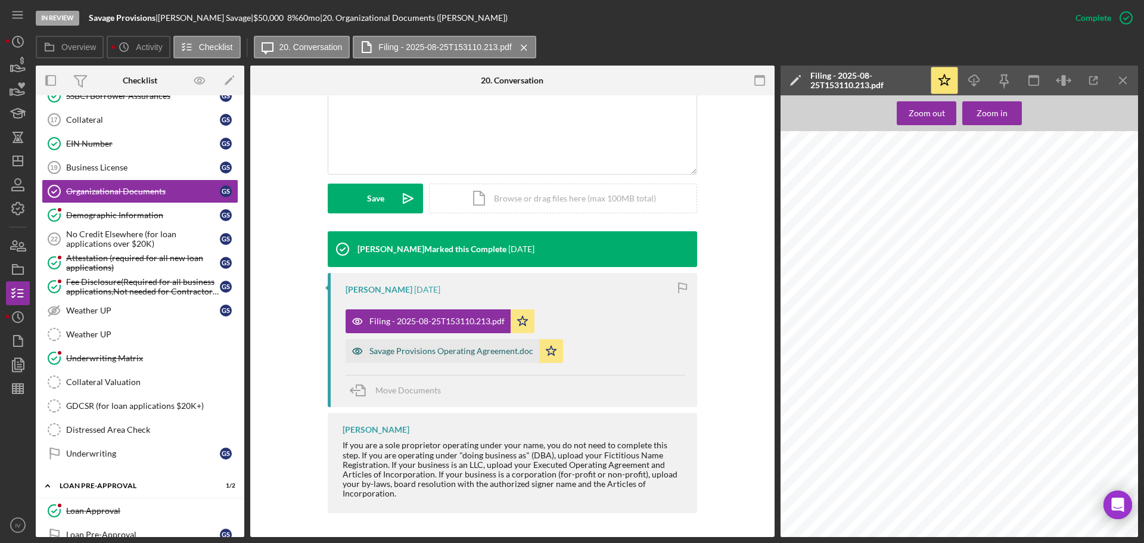
click at [406, 350] on div "Savage Provisions Operating Agreement.doc" at bounding box center [451, 351] width 164 height 10
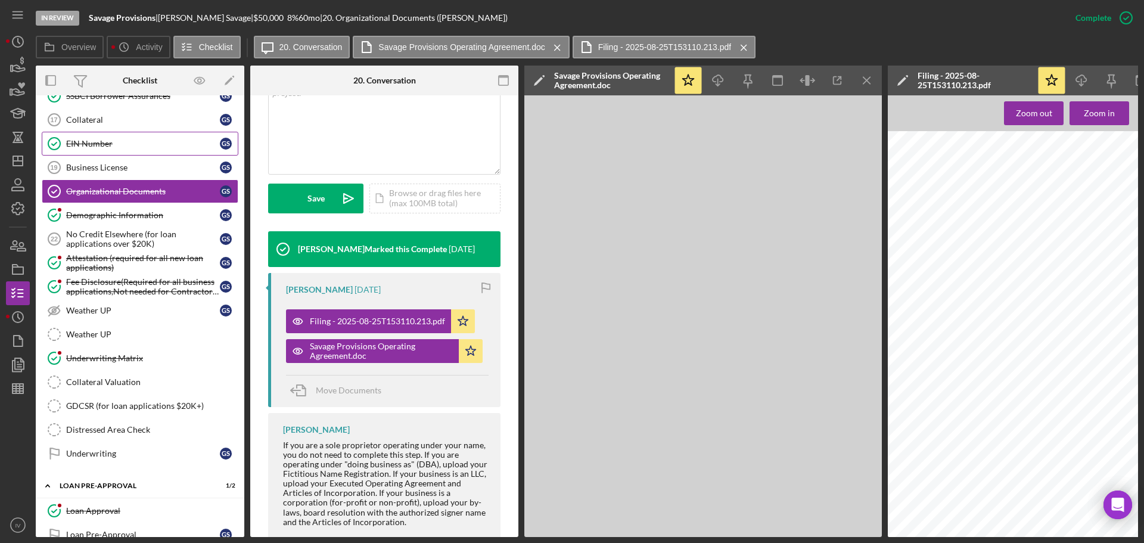
scroll to position [298, 0]
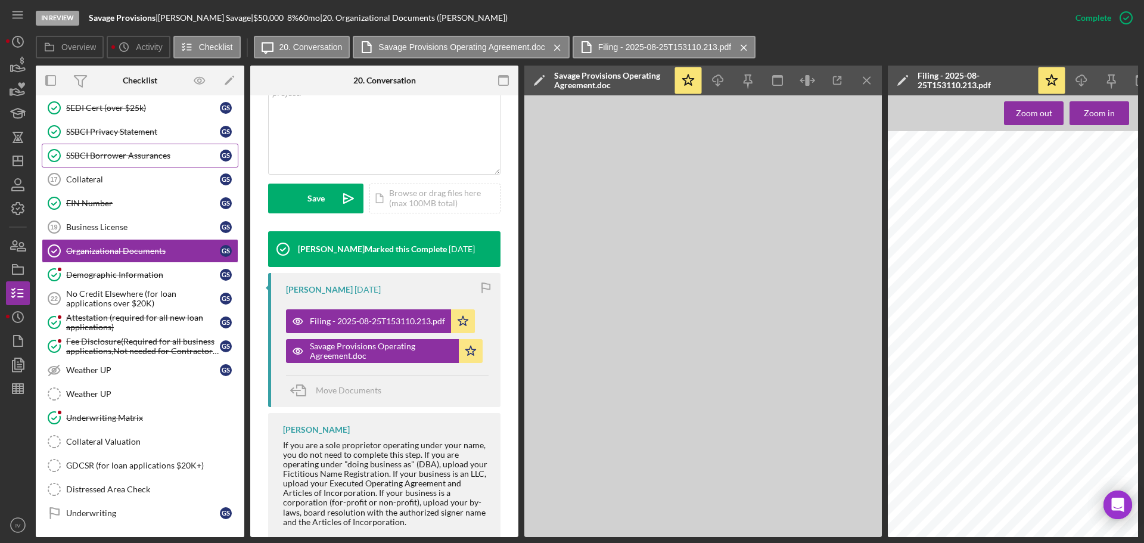
click at [98, 157] on div "SSBCI Borrower Assurances" at bounding box center [143, 156] width 154 height 10
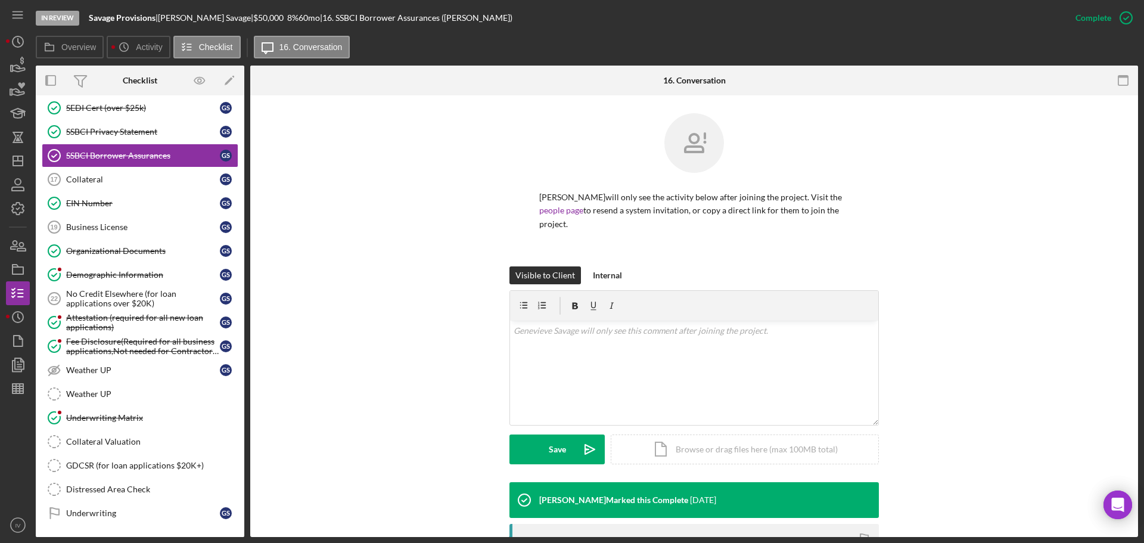
scroll to position [238, 0]
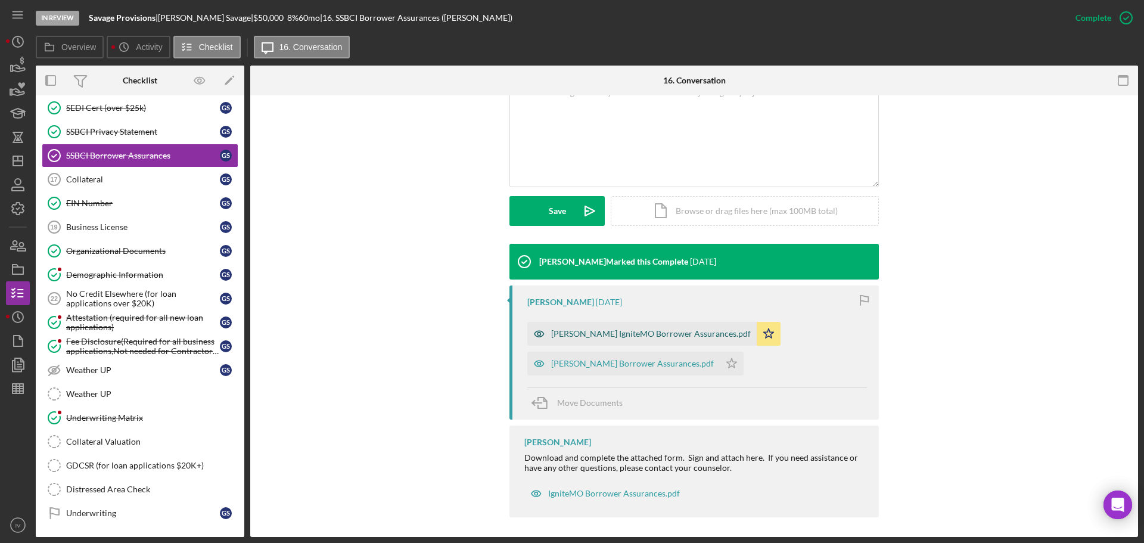
click at [599, 332] on div "Genevieve IgniteMO Borrower Assurances.pdf" at bounding box center [651, 334] width 200 height 10
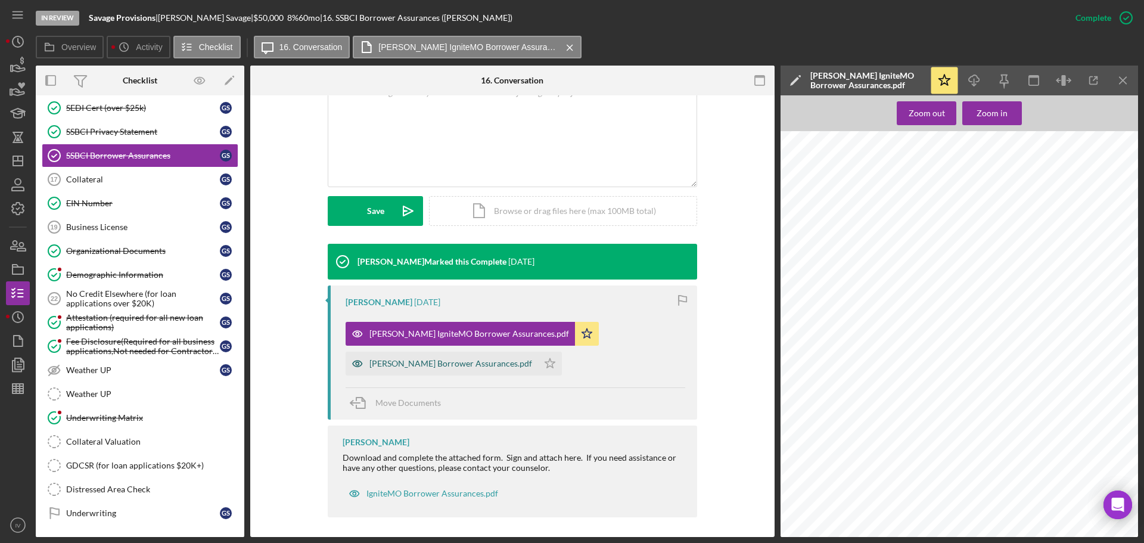
click at [437, 359] on div "Eric IgniteMO Borrower Assurances.pdf" at bounding box center [450, 364] width 163 height 10
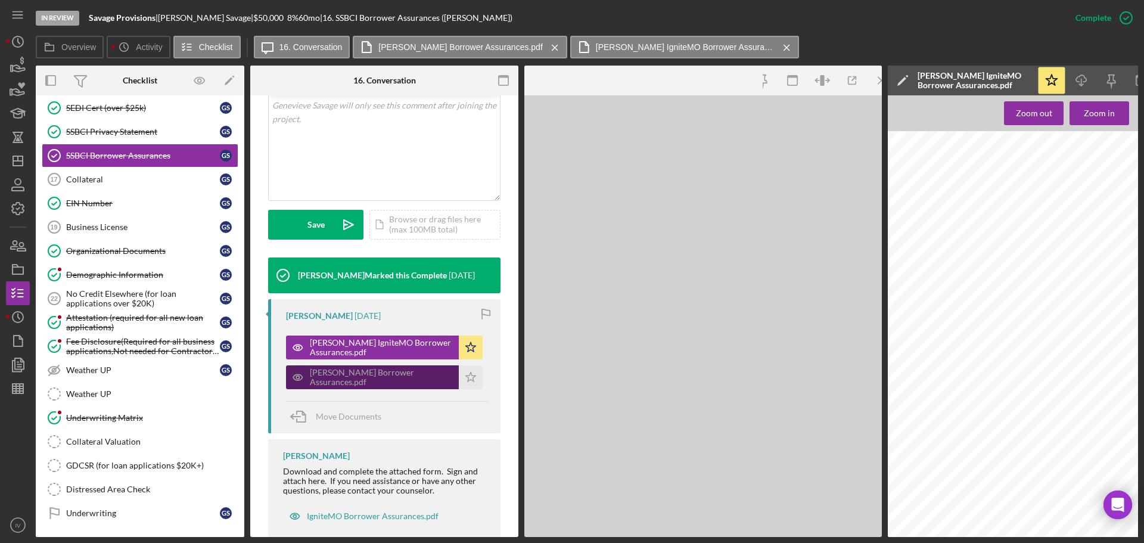
scroll to position [251, 0]
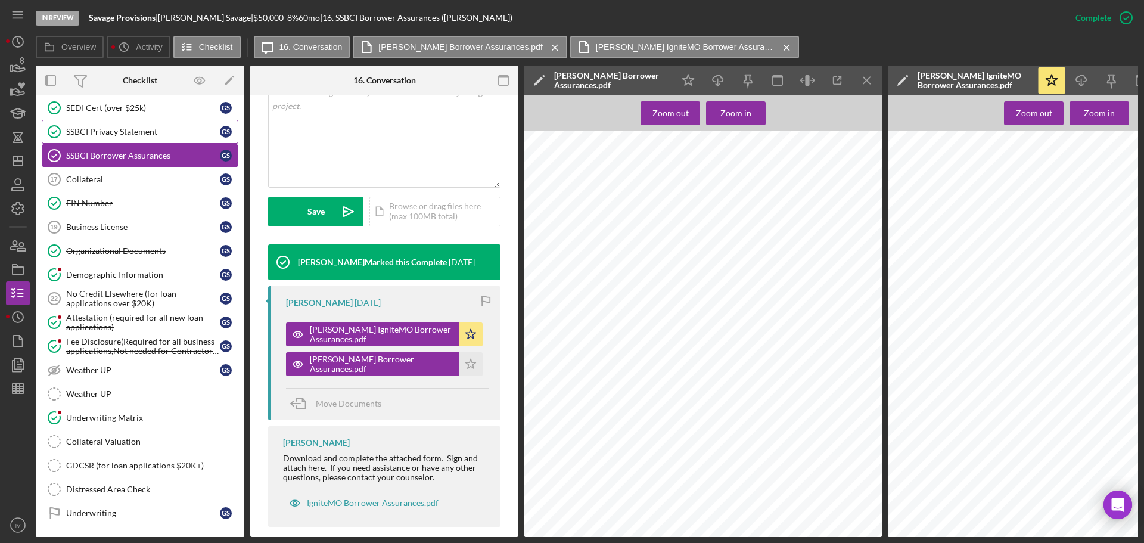
click at [112, 125] on link "SSBCI Privacy Statement SSBCI Privacy Statement G S" at bounding box center [140, 132] width 197 height 24
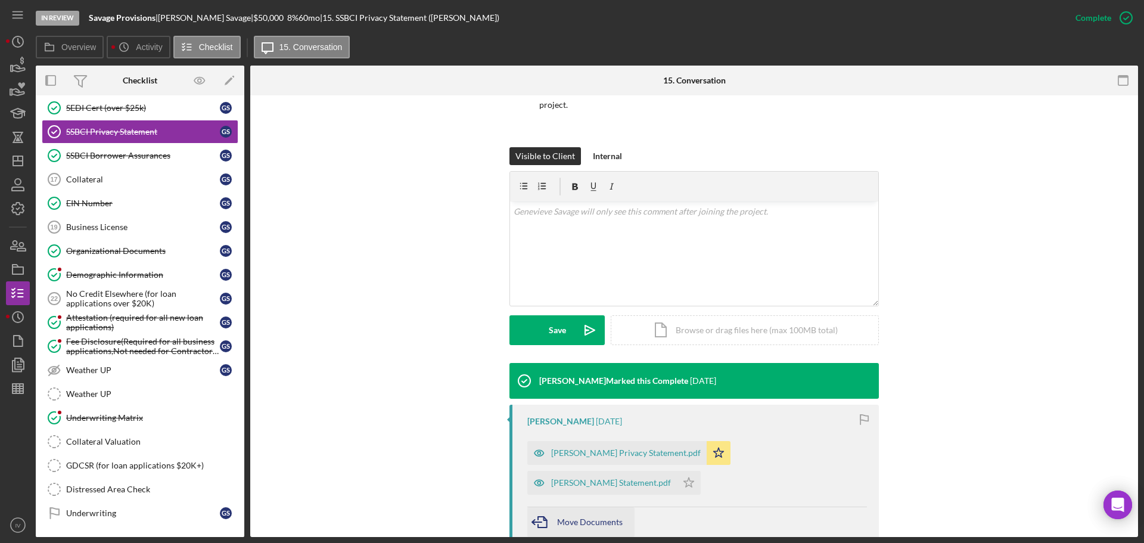
scroll to position [179, 0]
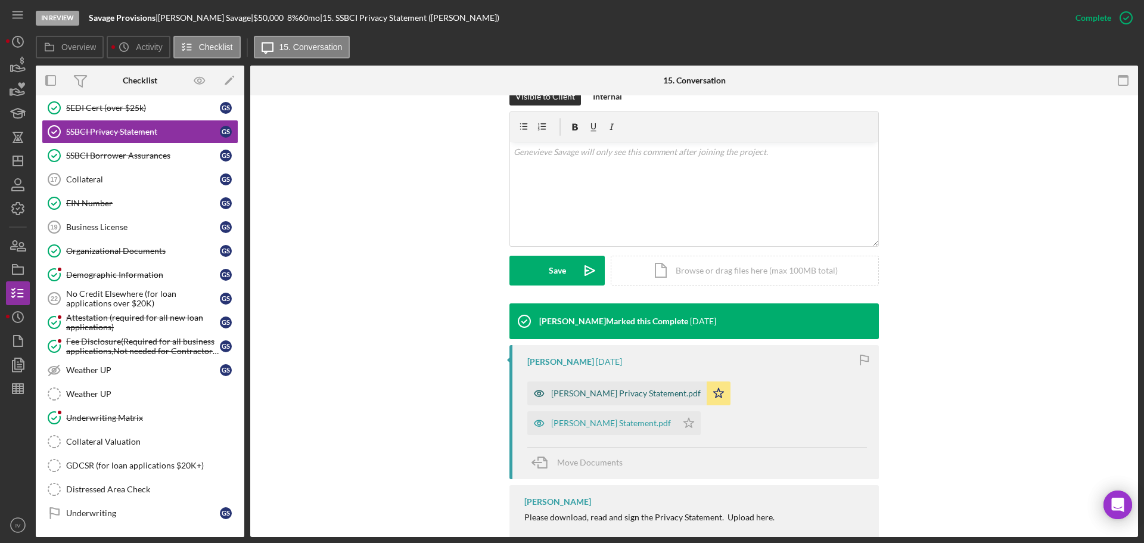
click at [591, 394] on div "Genevieve Privacy Statement.pdf" at bounding box center [626, 393] width 150 height 10
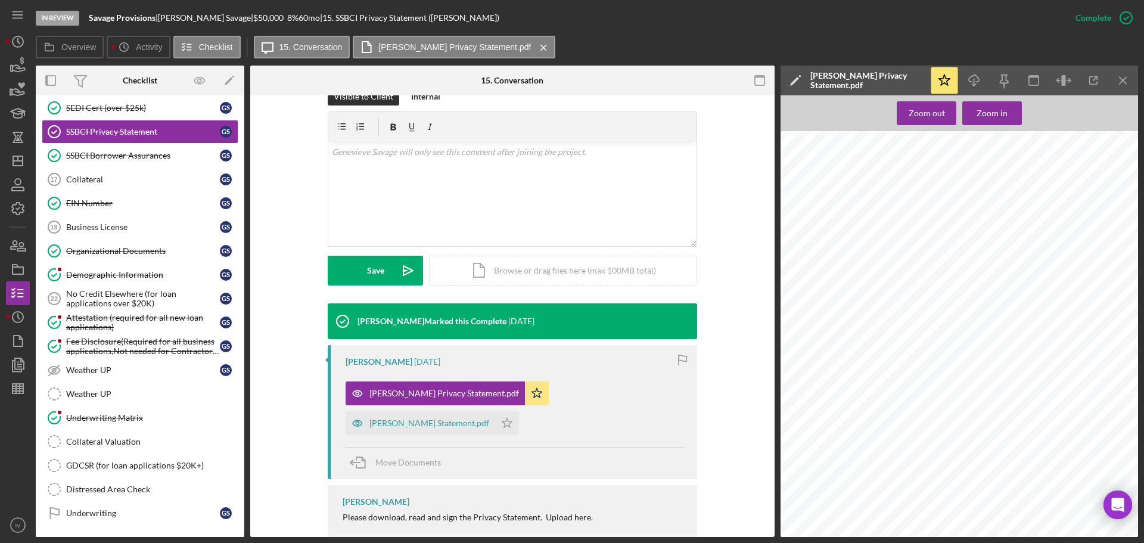
scroll to position [75, 0]
click at [489, 418] on div "Eric Privacy Statement.pdf" at bounding box center [429, 423] width 120 height 10
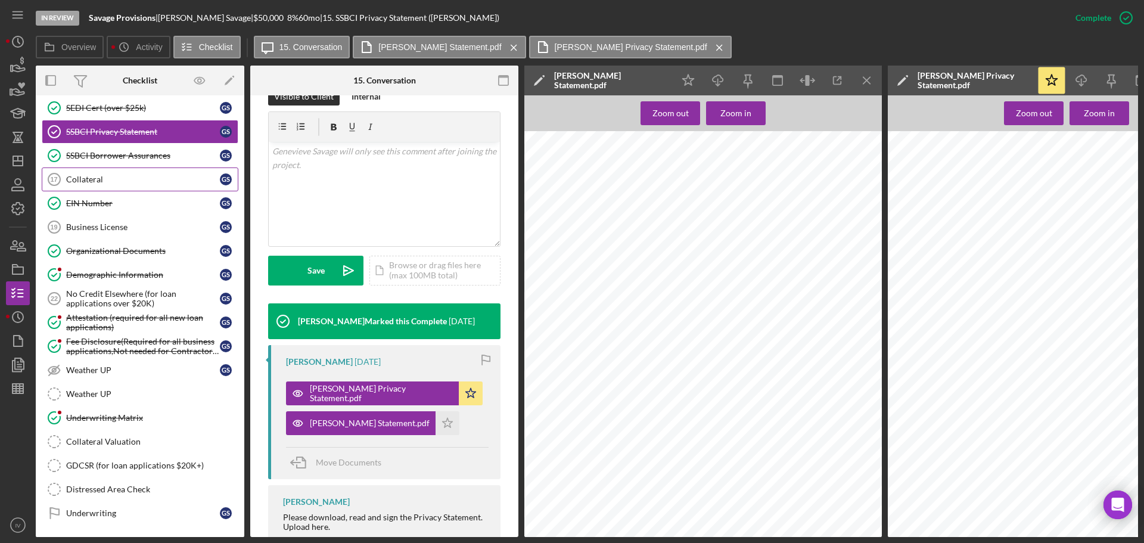
scroll to position [119, 0]
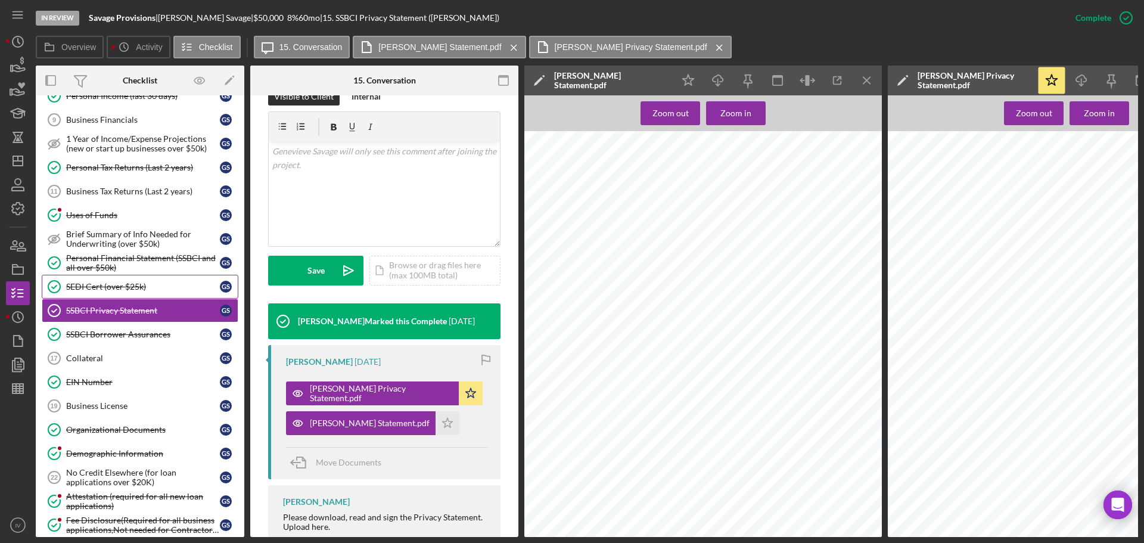
click at [102, 288] on div "SEDI Cert (over $25k)" at bounding box center [143, 287] width 154 height 10
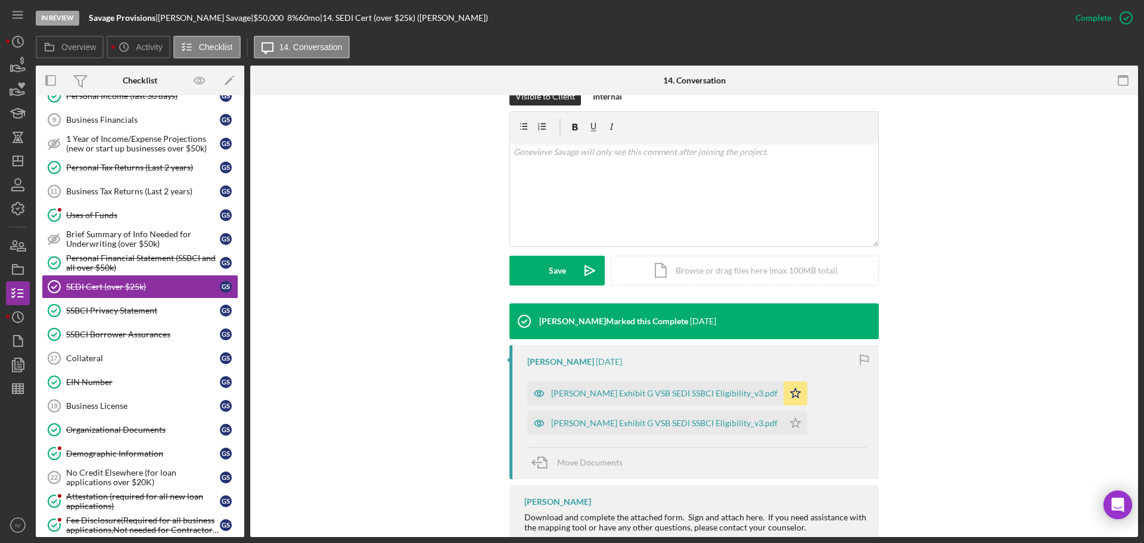
scroll to position [238, 0]
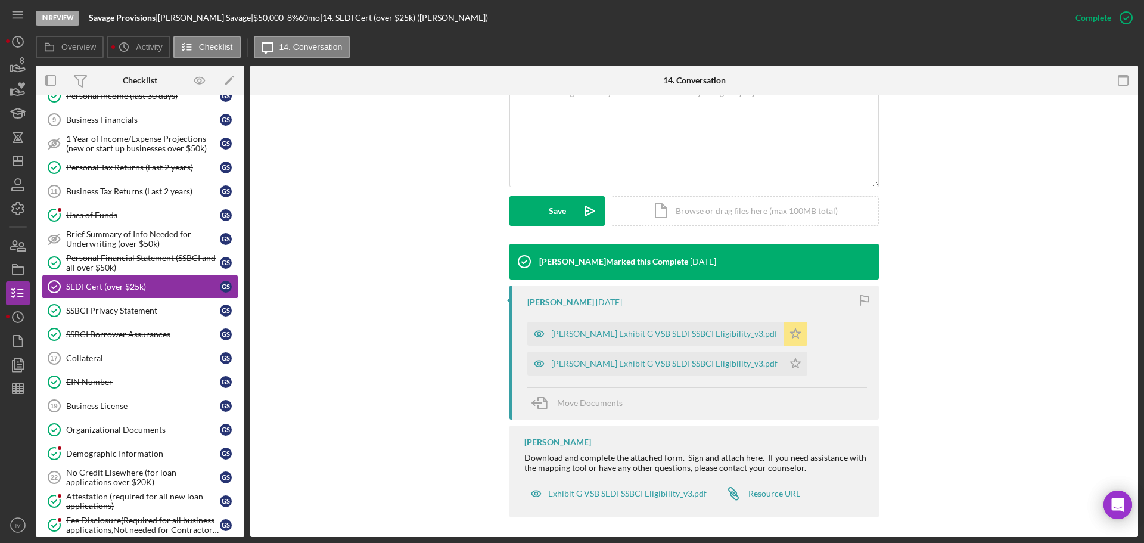
click at [588, 334] on div "Genevieve Exhibit G VSB SEDI SSBCI Eligibility_v3.pdf" at bounding box center [664, 334] width 226 height 10
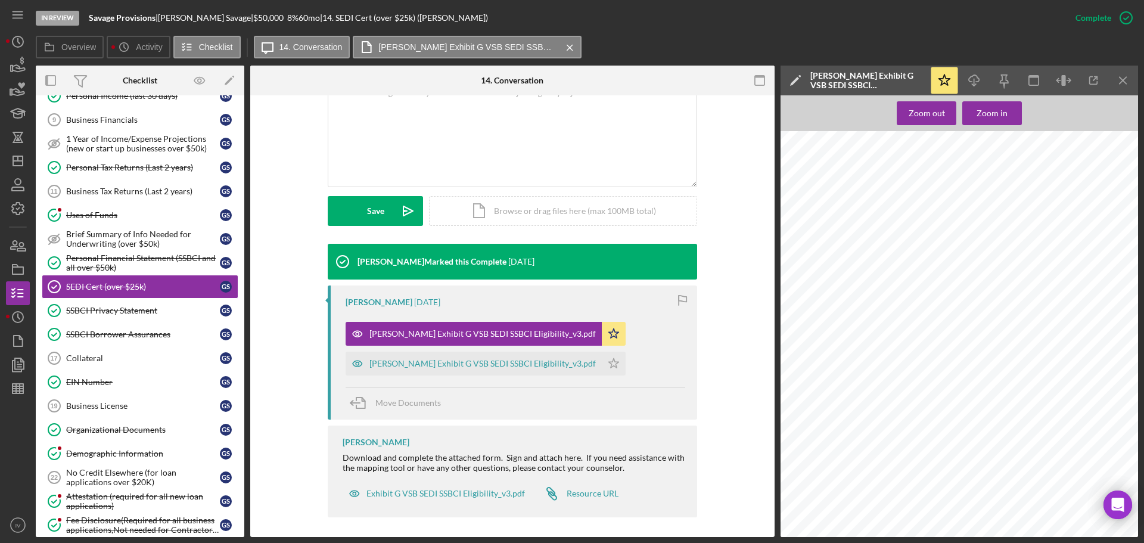
scroll to position [477, 0]
click at [456, 359] on div "Eric Exhibit G VSB SEDI SSBCI Eligibility_v3.pdf" at bounding box center [482, 364] width 226 height 10
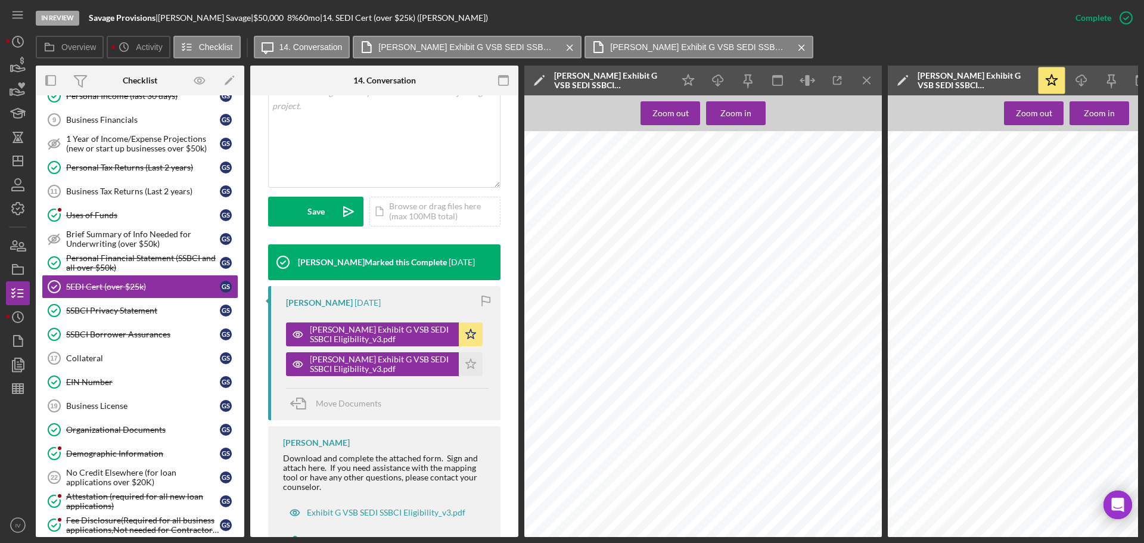
scroll to position [550, 0]
click at [75, 260] on div "Personal Financial Statement (SSBCI and all over $50k)" at bounding box center [143, 262] width 154 height 19
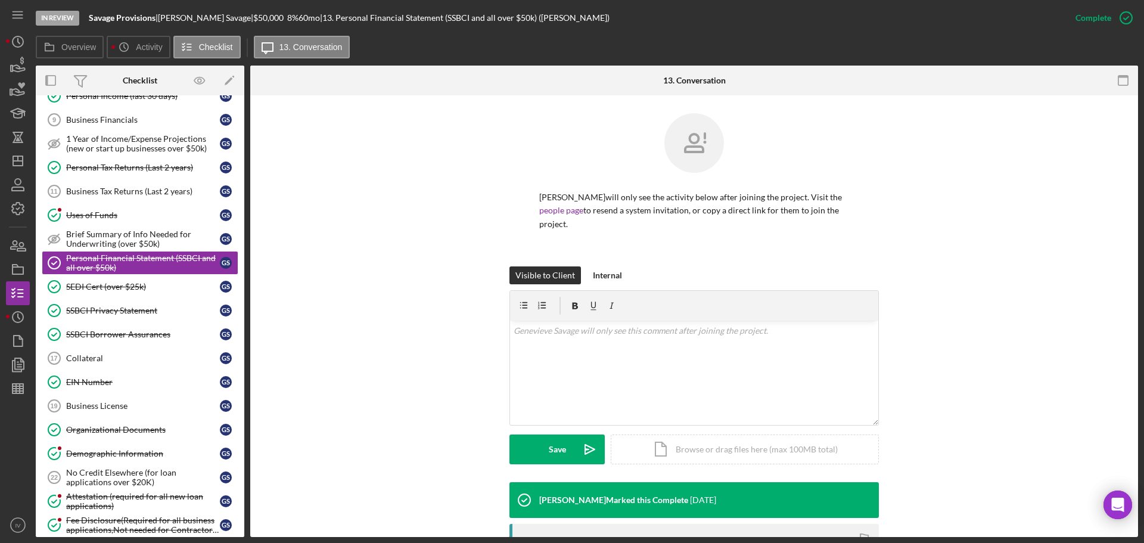
scroll to position [238, 0]
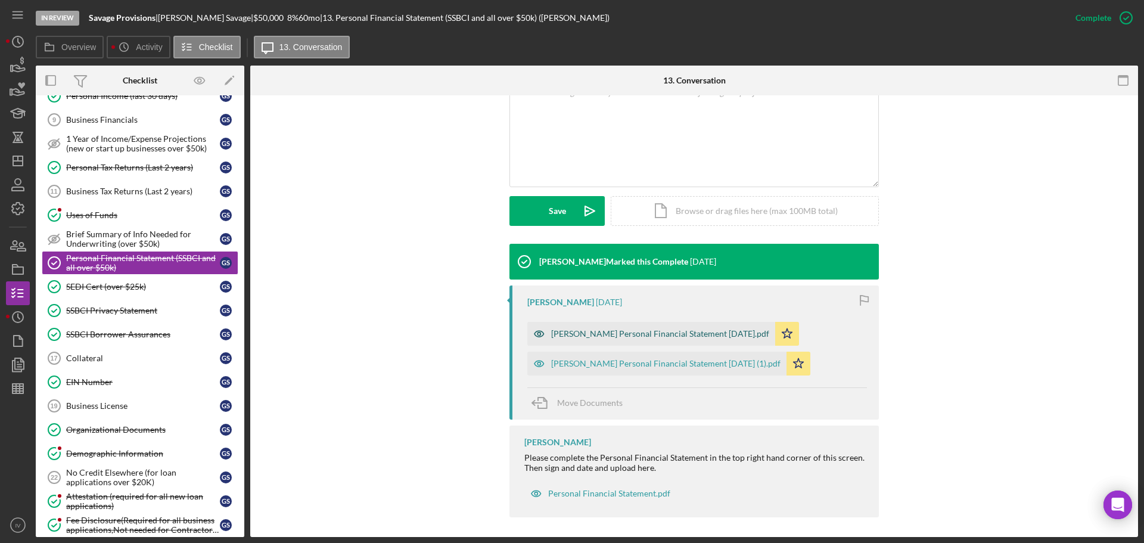
click at [574, 334] on div "Genevieve Personal Financial Statement 4.24.19.pdf" at bounding box center [660, 334] width 218 height 10
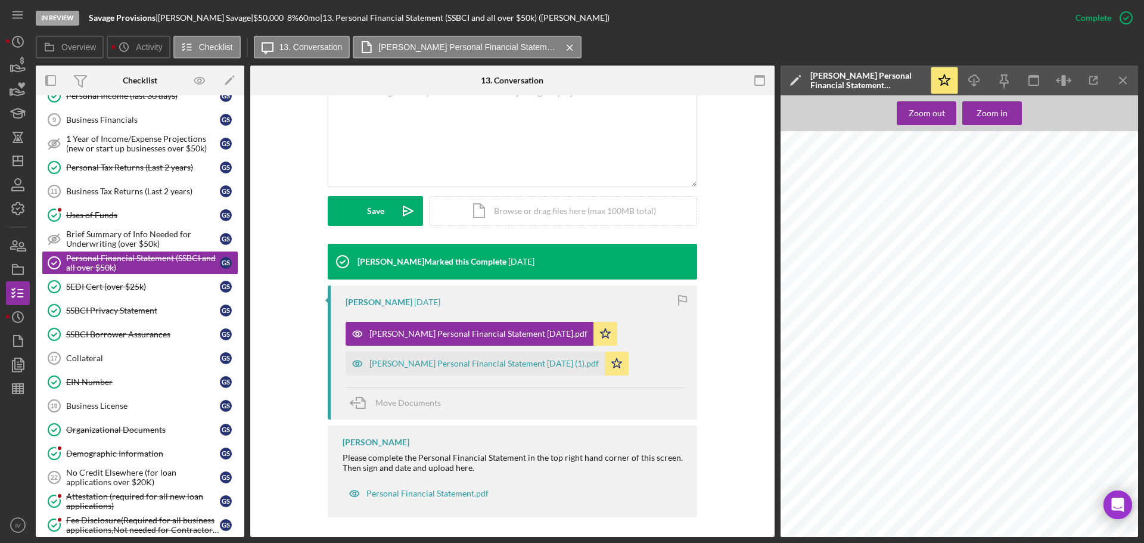
scroll to position [547, 0]
click at [410, 361] on div "Eric Personal Financial Statement 4.24.19 (1).pdf" at bounding box center [483, 364] width 229 height 10
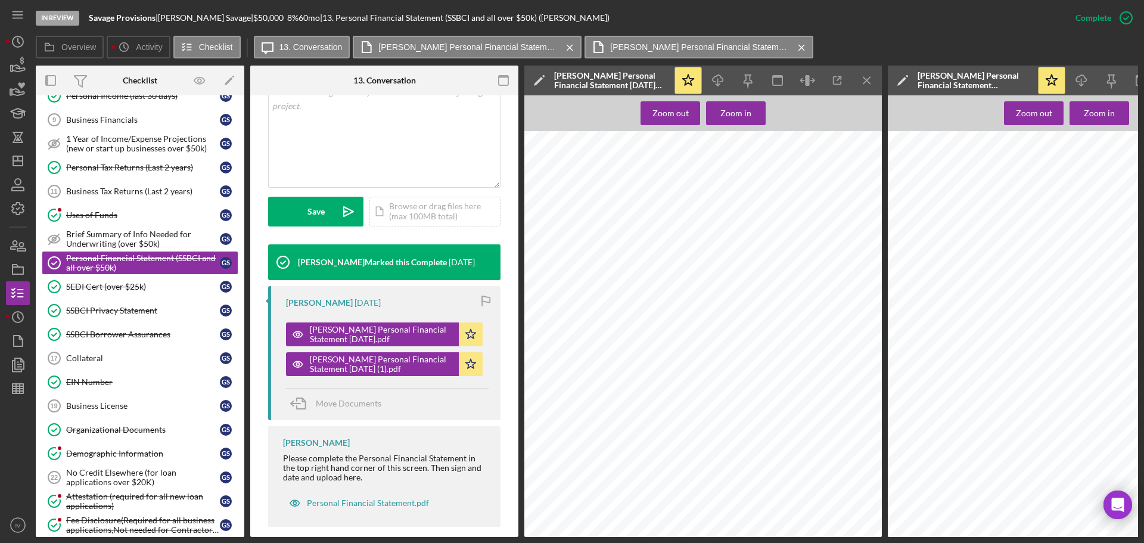
scroll to position [550, 0]
